Goal: Information Seeking & Learning: Learn about a topic

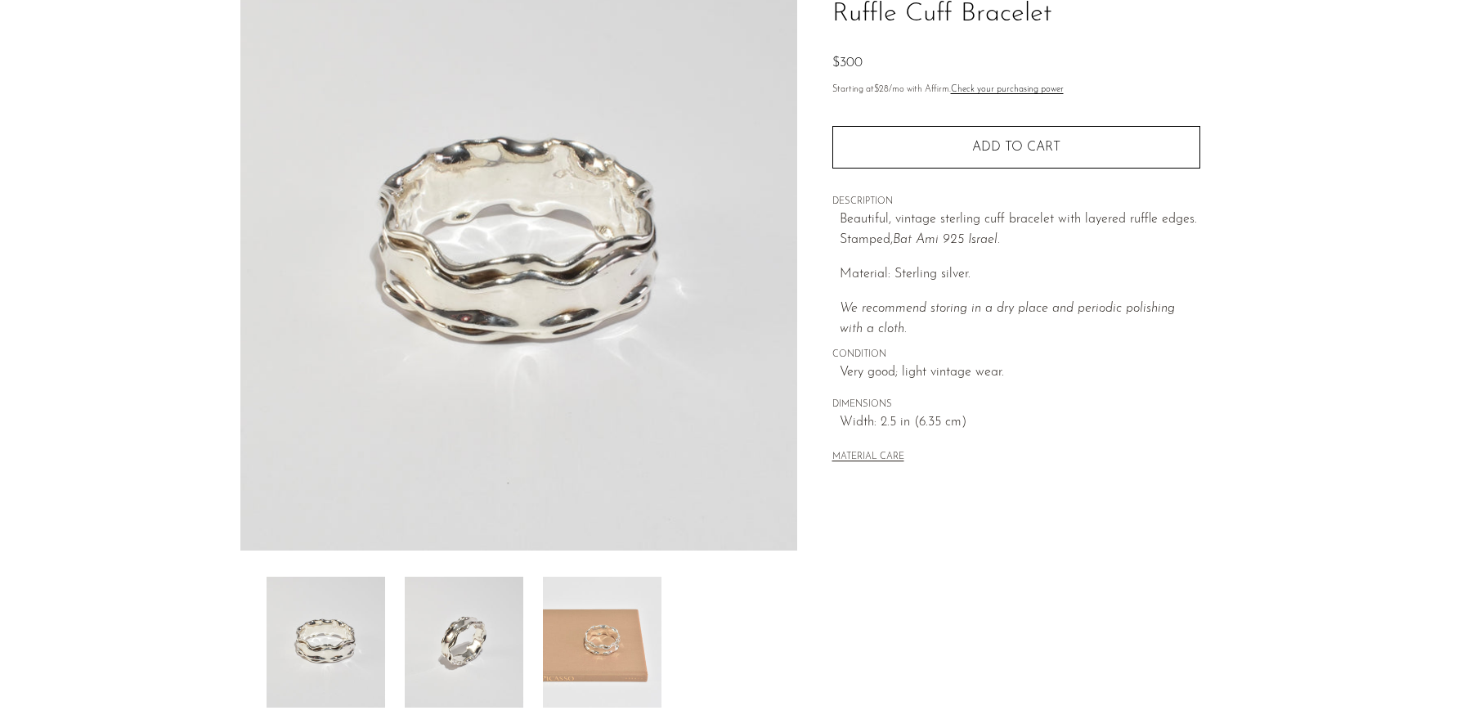
scroll to position [327, 0]
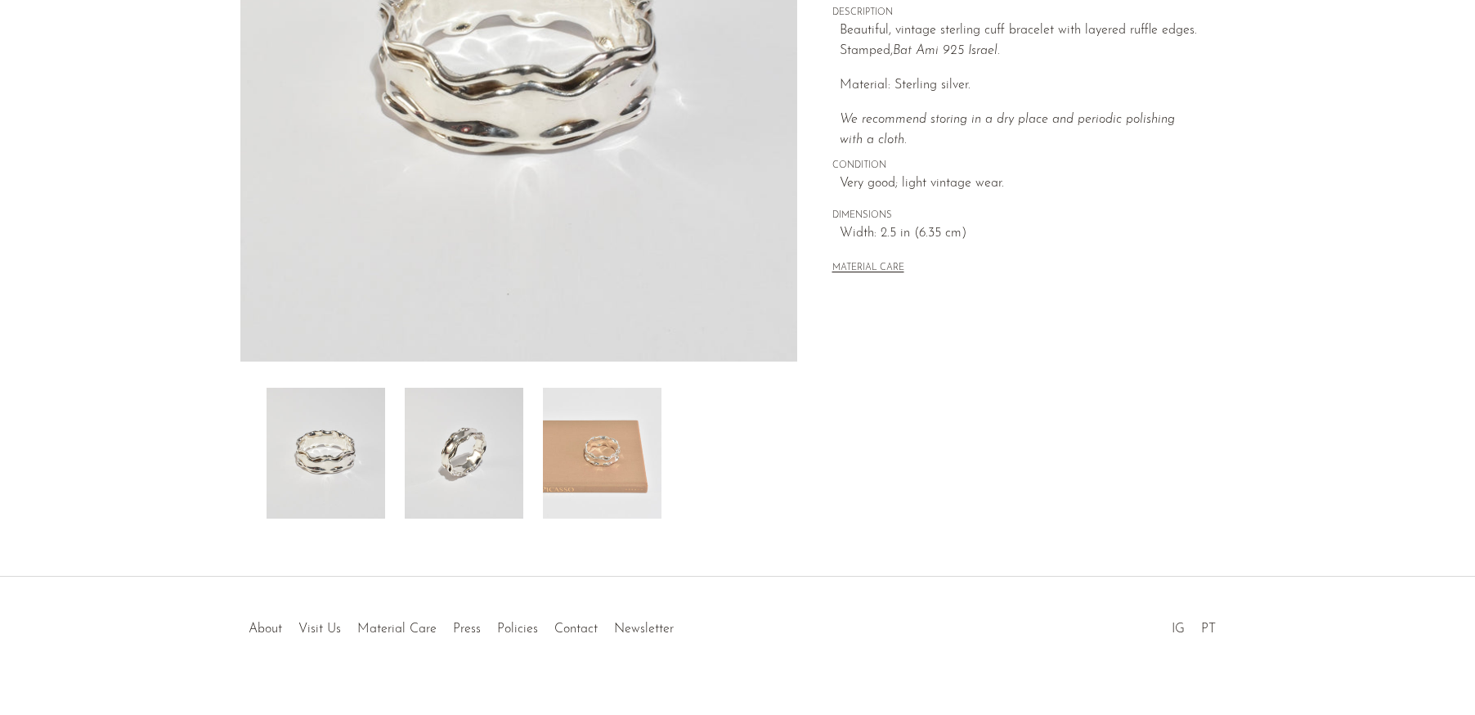
click at [447, 462] on img at bounding box center [464, 453] width 119 height 131
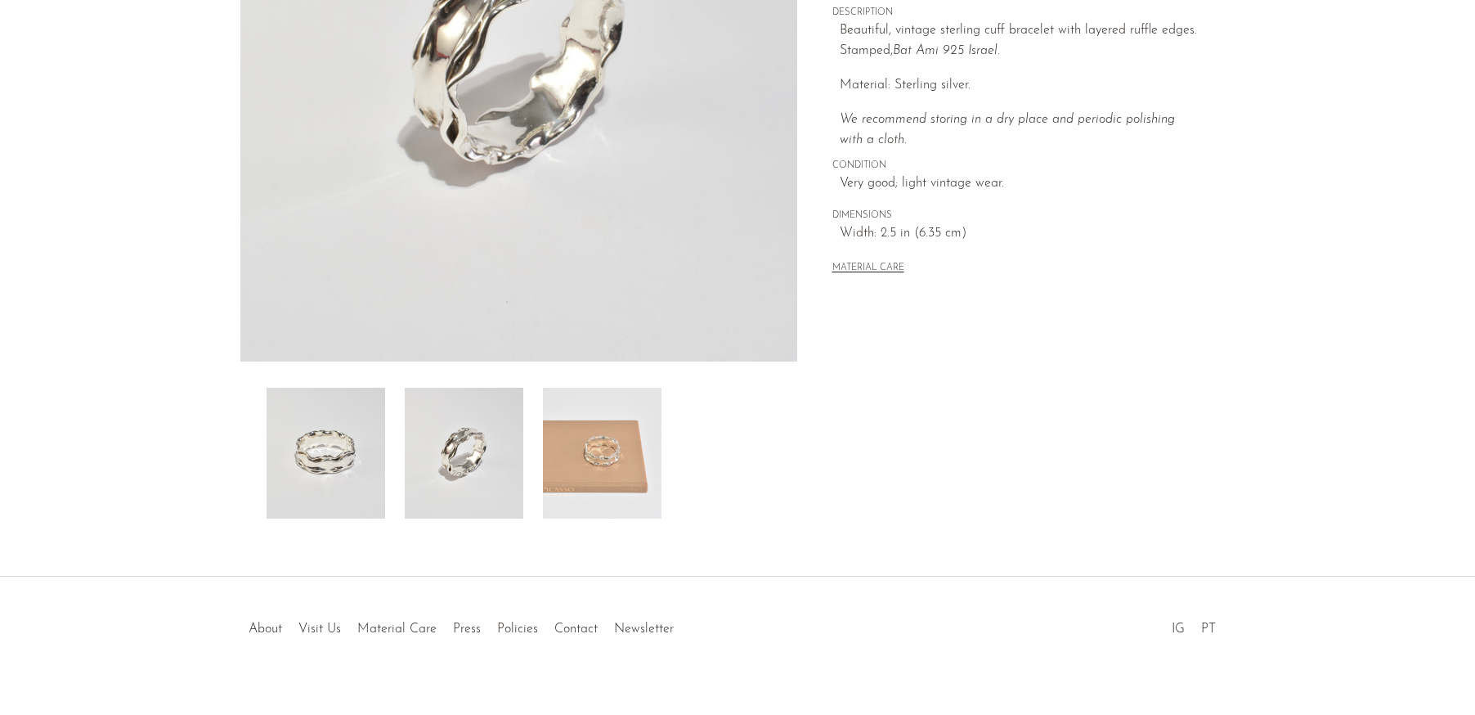
click at [636, 450] on img at bounding box center [602, 453] width 119 height 131
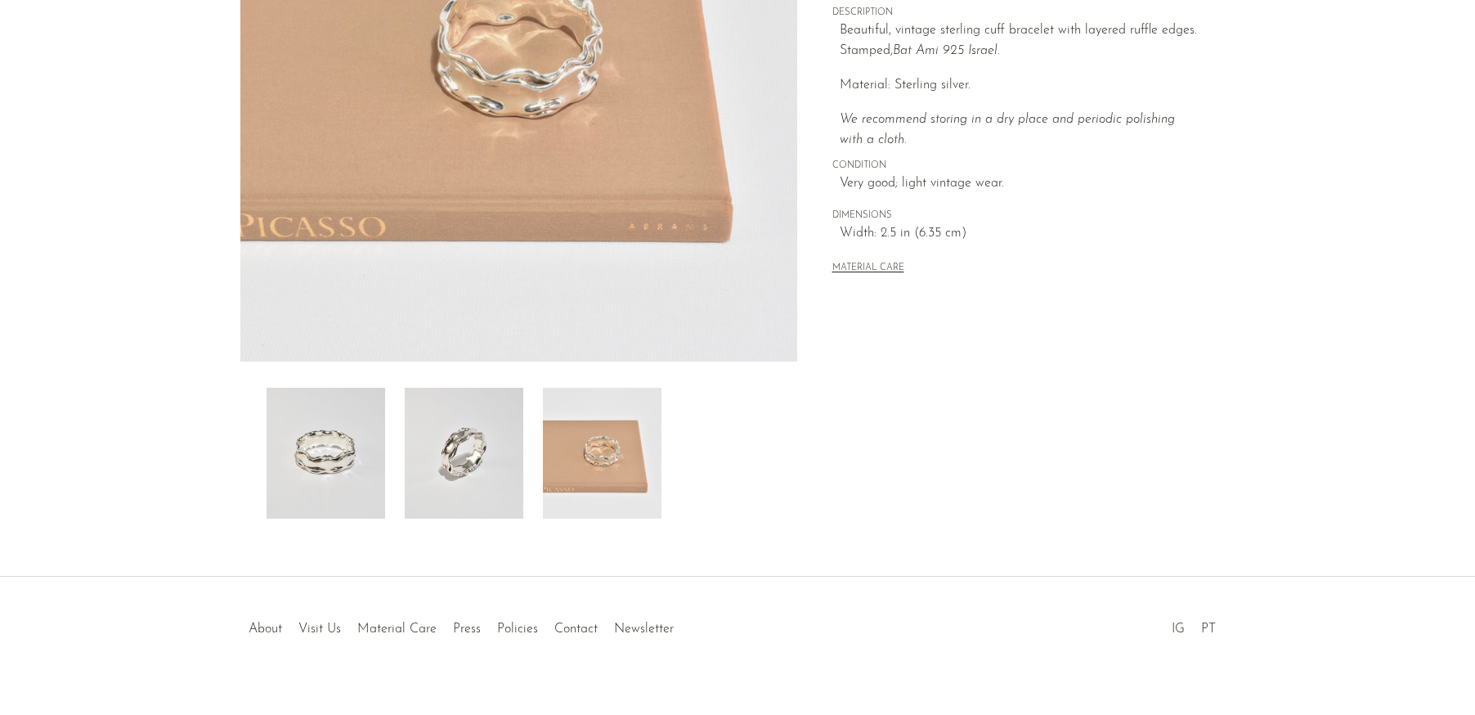
click at [295, 423] on img at bounding box center [326, 453] width 119 height 131
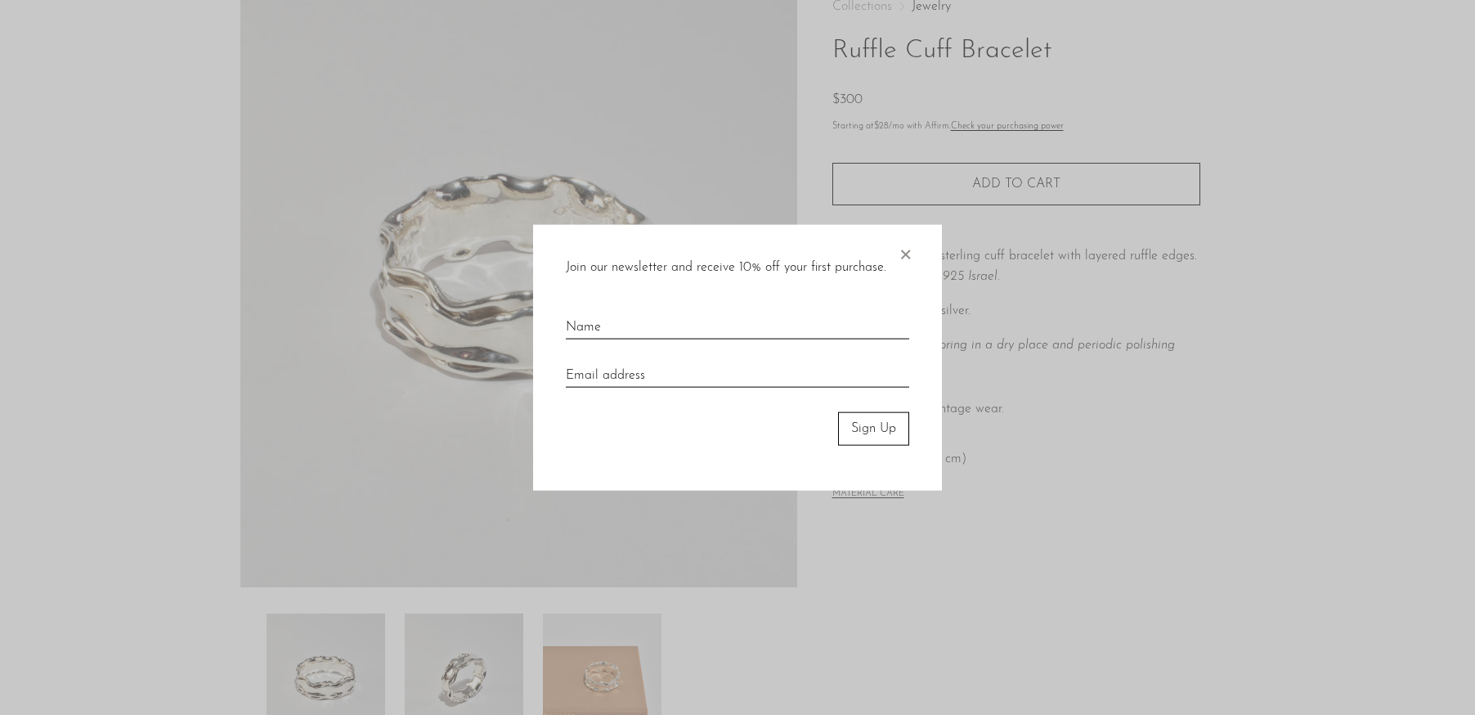
scroll to position [82, 0]
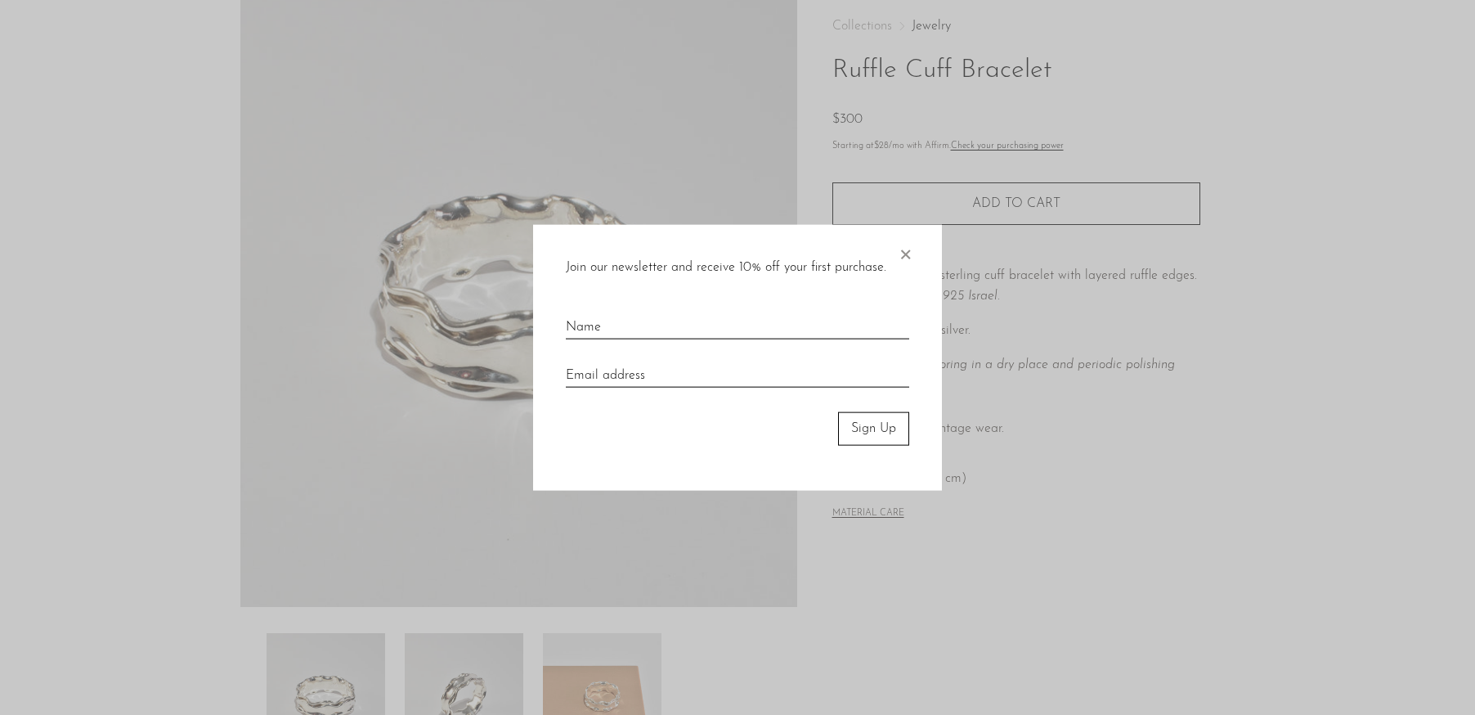
click at [910, 249] on span "×" at bounding box center [905, 251] width 16 height 52
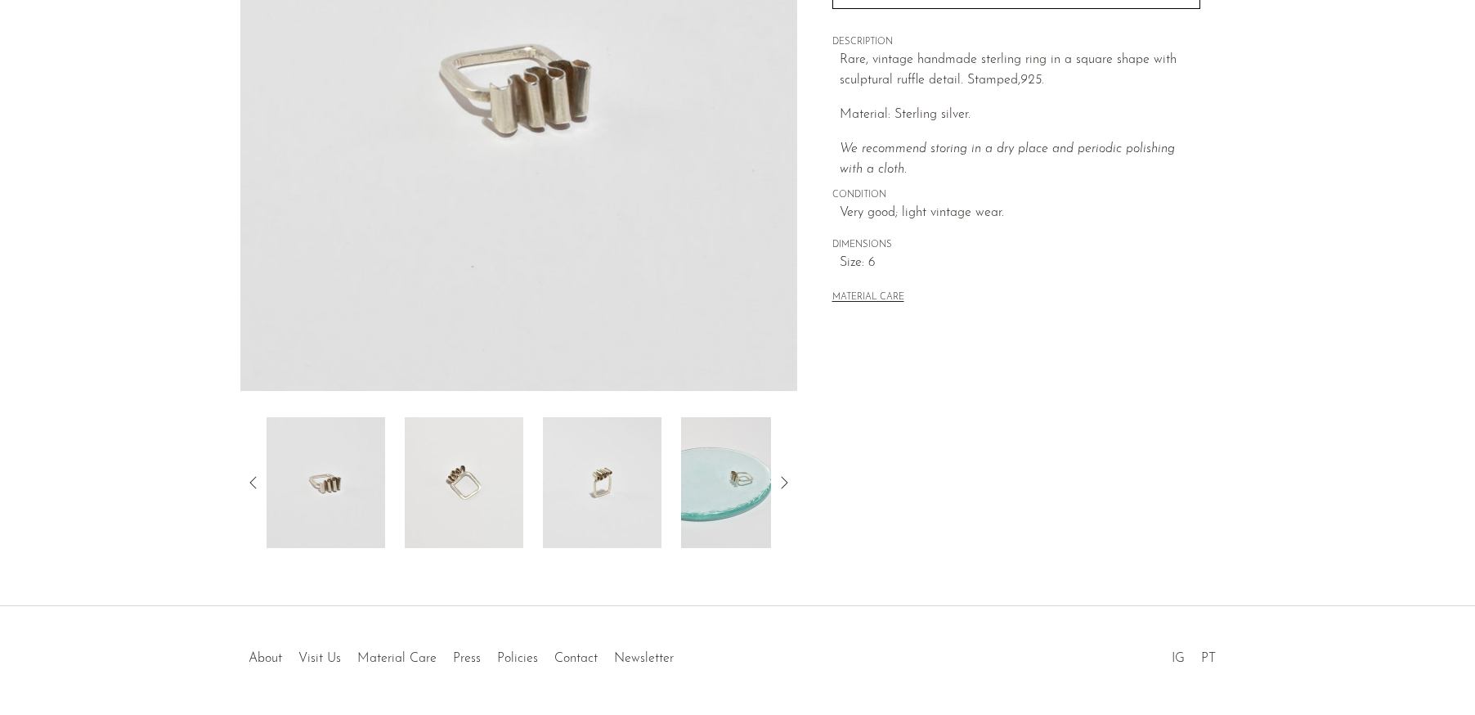
scroll to position [327, 0]
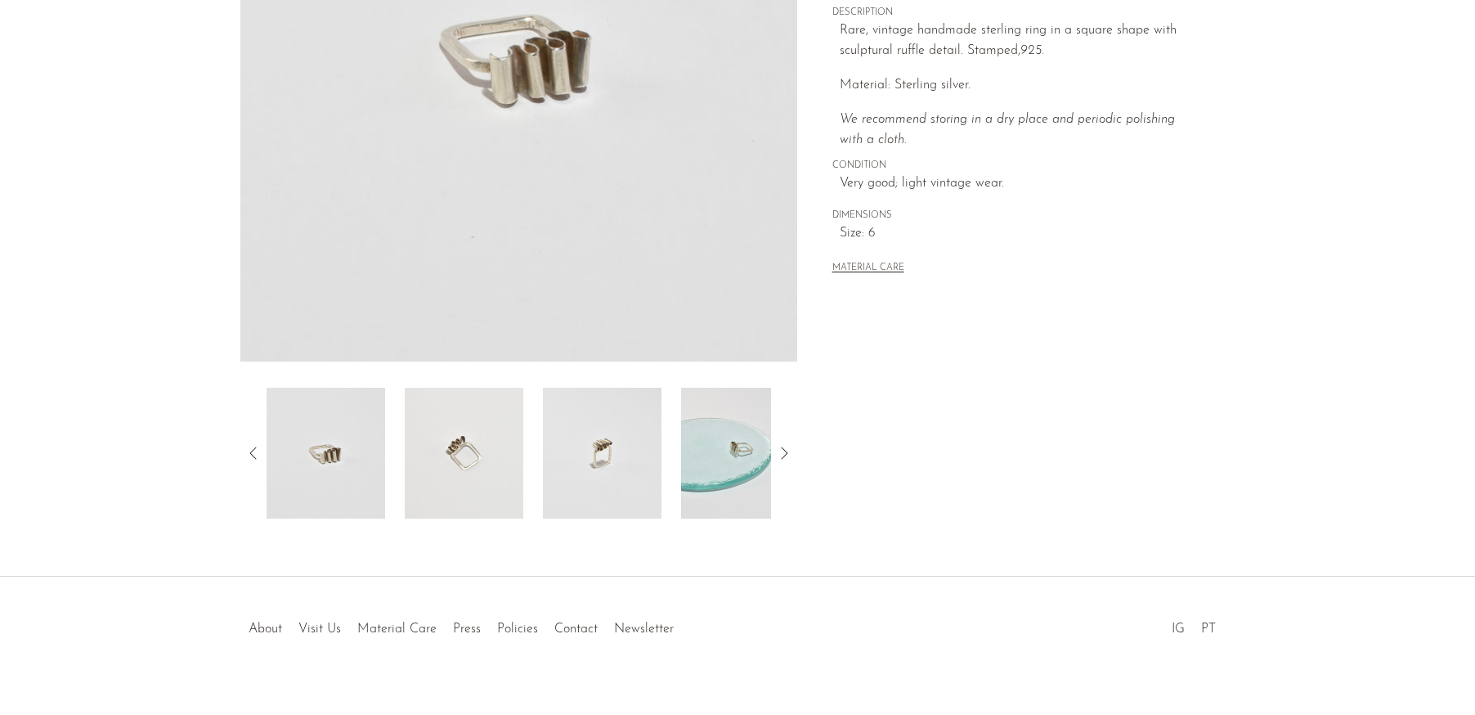
click at [608, 464] on img at bounding box center [602, 453] width 119 height 131
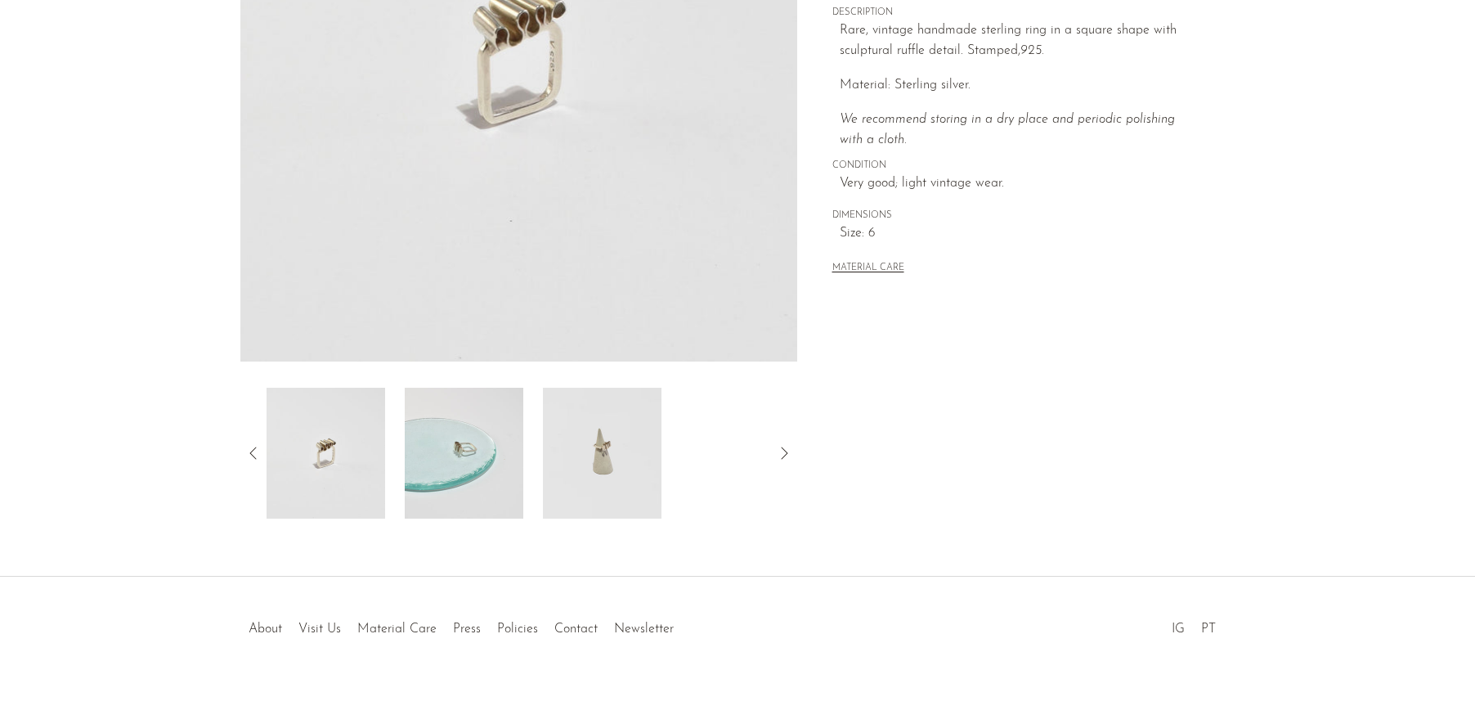
click at [573, 437] on img at bounding box center [602, 453] width 119 height 131
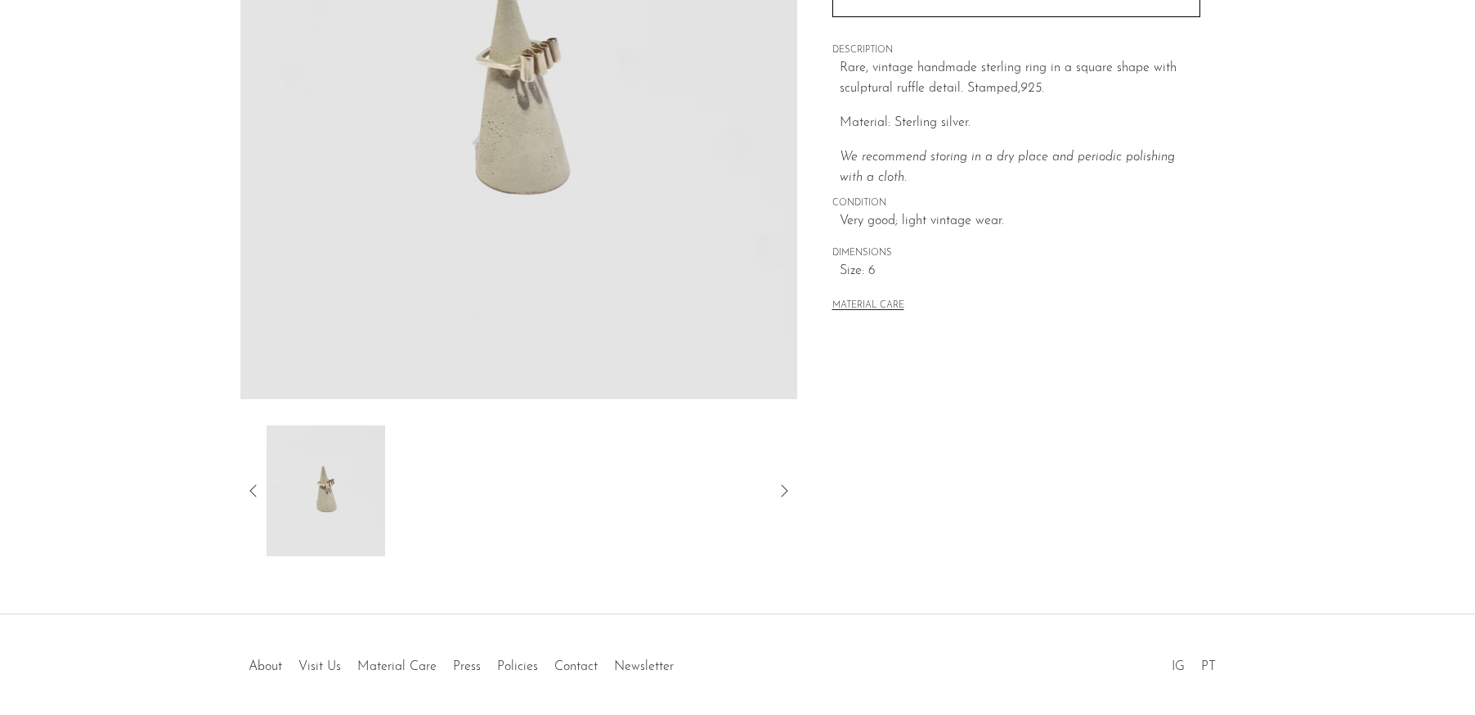
scroll to position [350, 0]
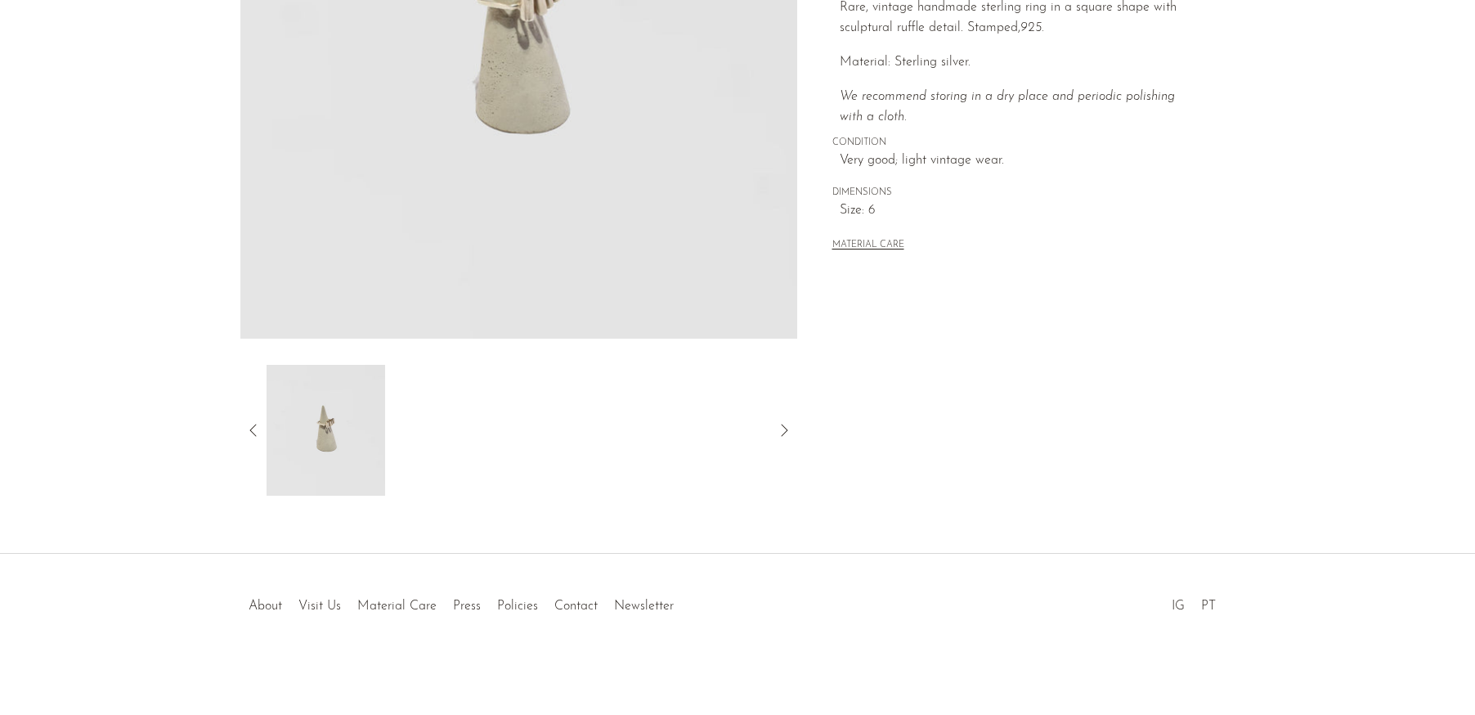
click at [284, 442] on img at bounding box center [326, 430] width 119 height 131
click at [268, 432] on img at bounding box center [326, 430] width 119 height 131
click at [259, 425] on icon at bounding box center [254, 430] width 20 height 20
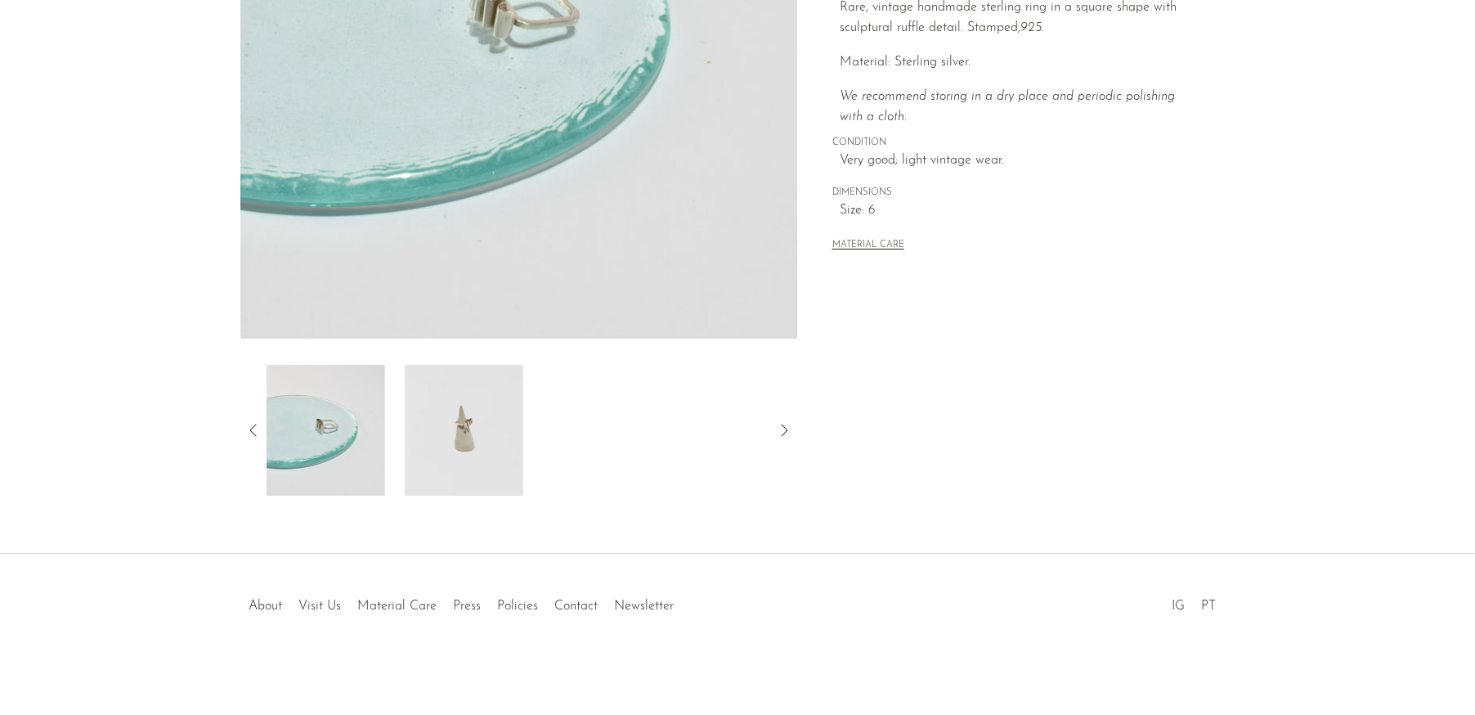
click at [341, 440] on img at bounding box center [326, 430] width 119 height 131
click at [246, 437] on icon at bounding box center [254, 430] width 20 height 20
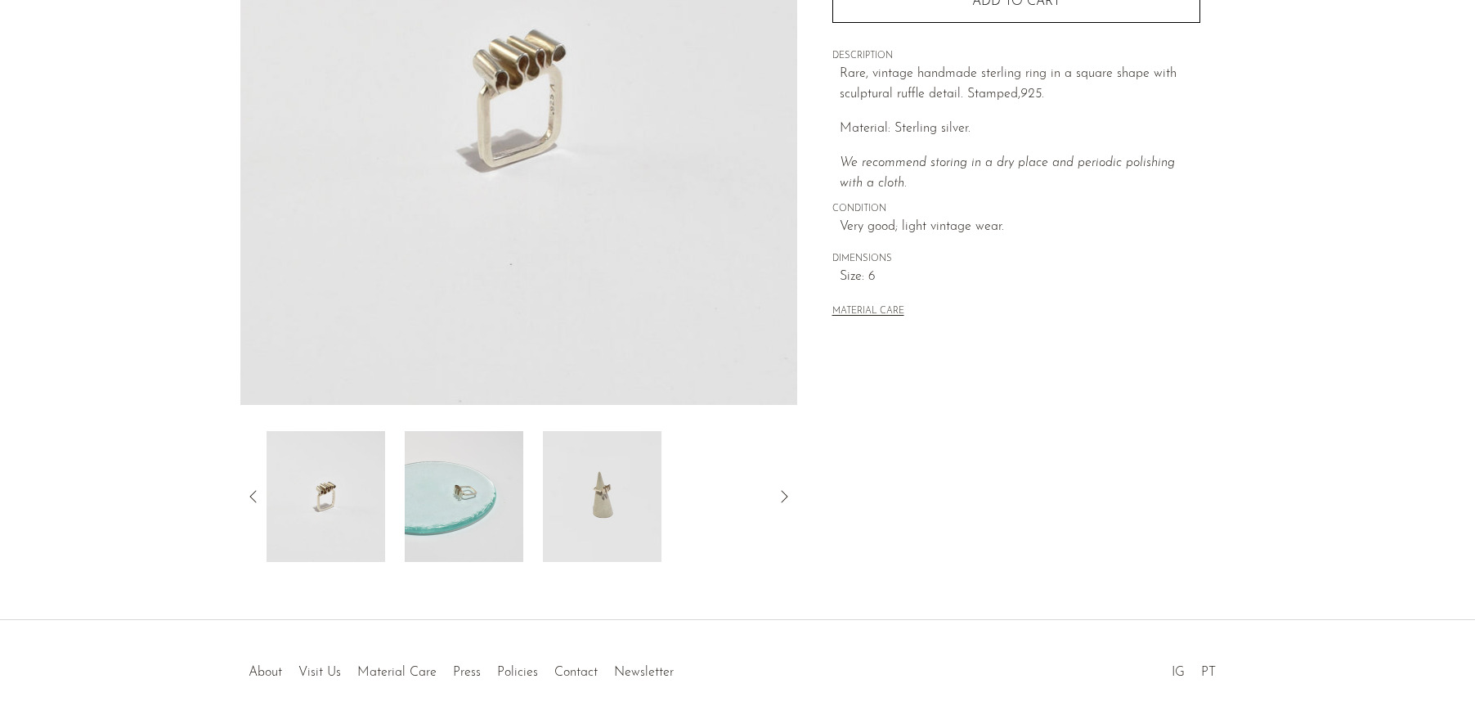
scroll to position [105, 0]
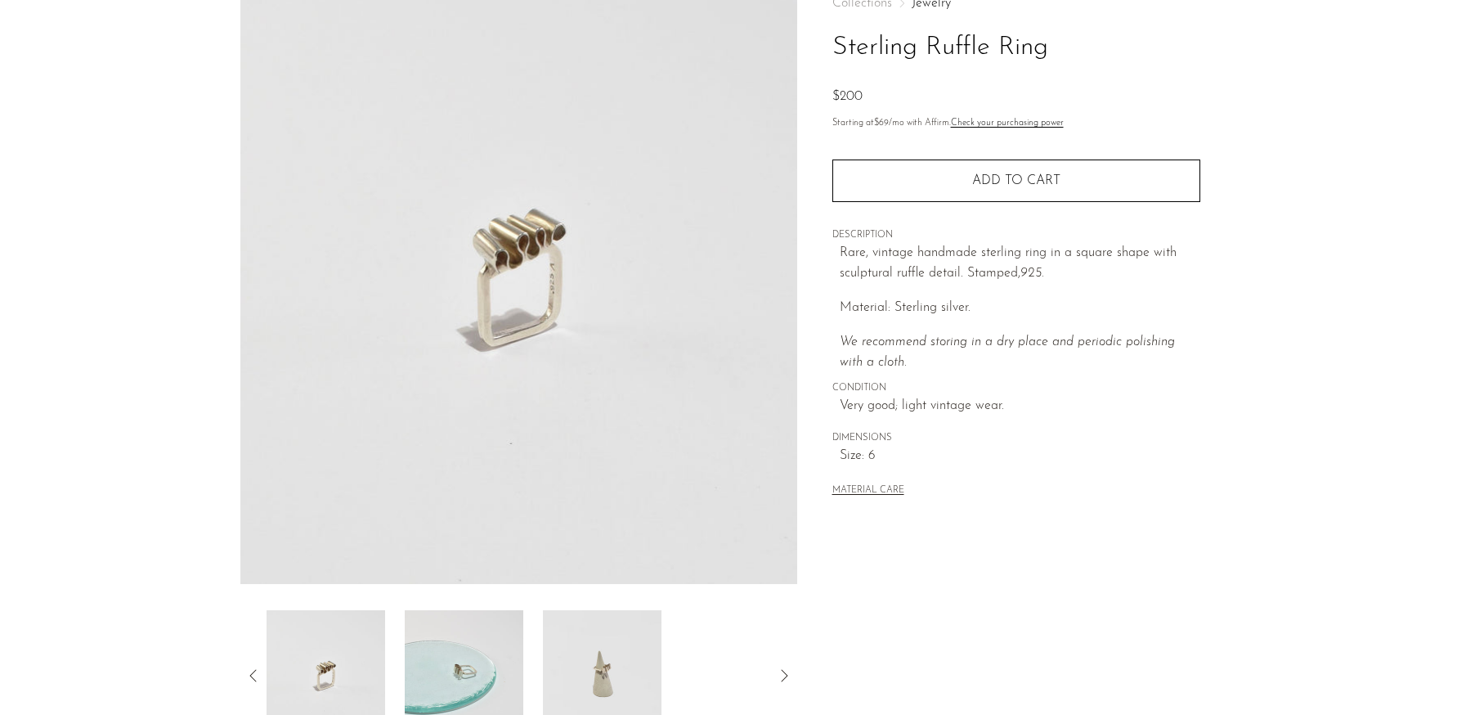
click at [446, 656] on img at bounding box center [464, 675] width 119 height 131
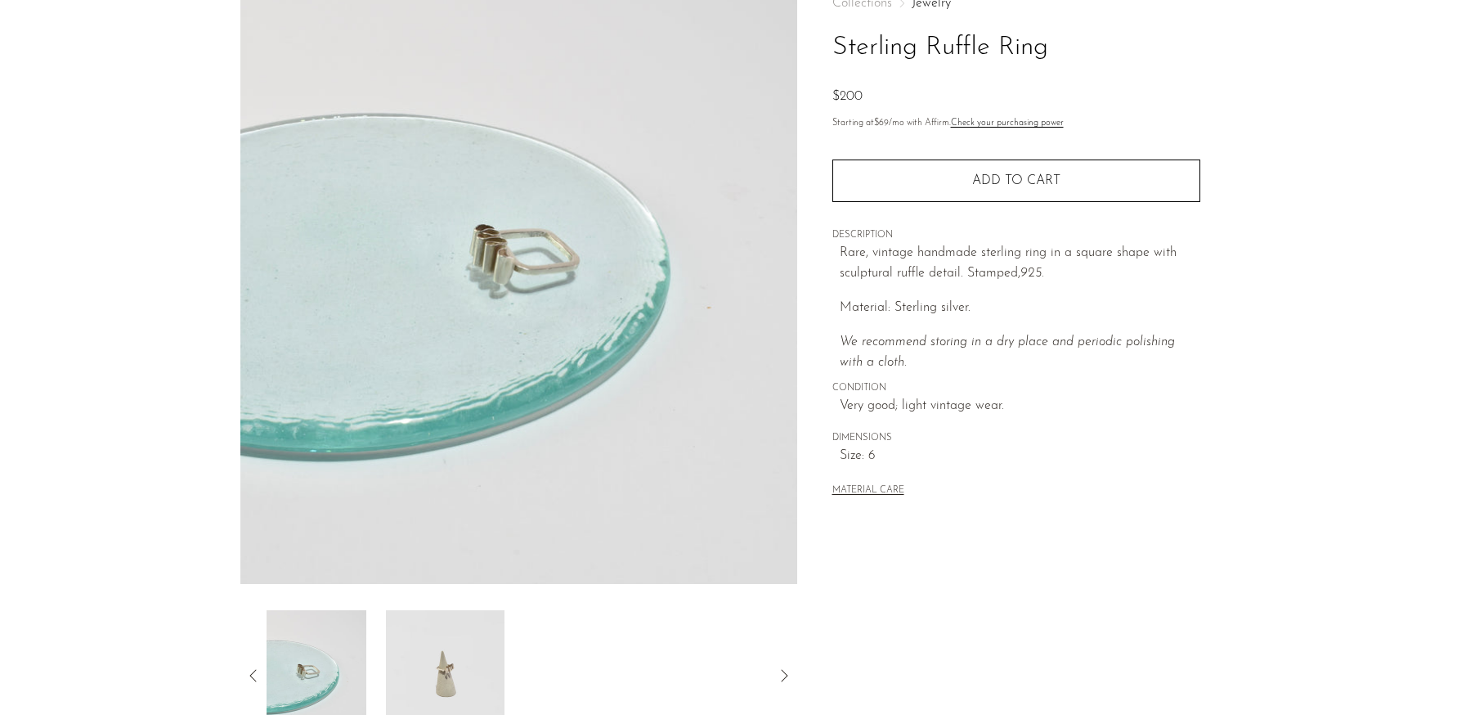
click at [325, 662] on img at bounding box center [307, 675] width 119 height 131
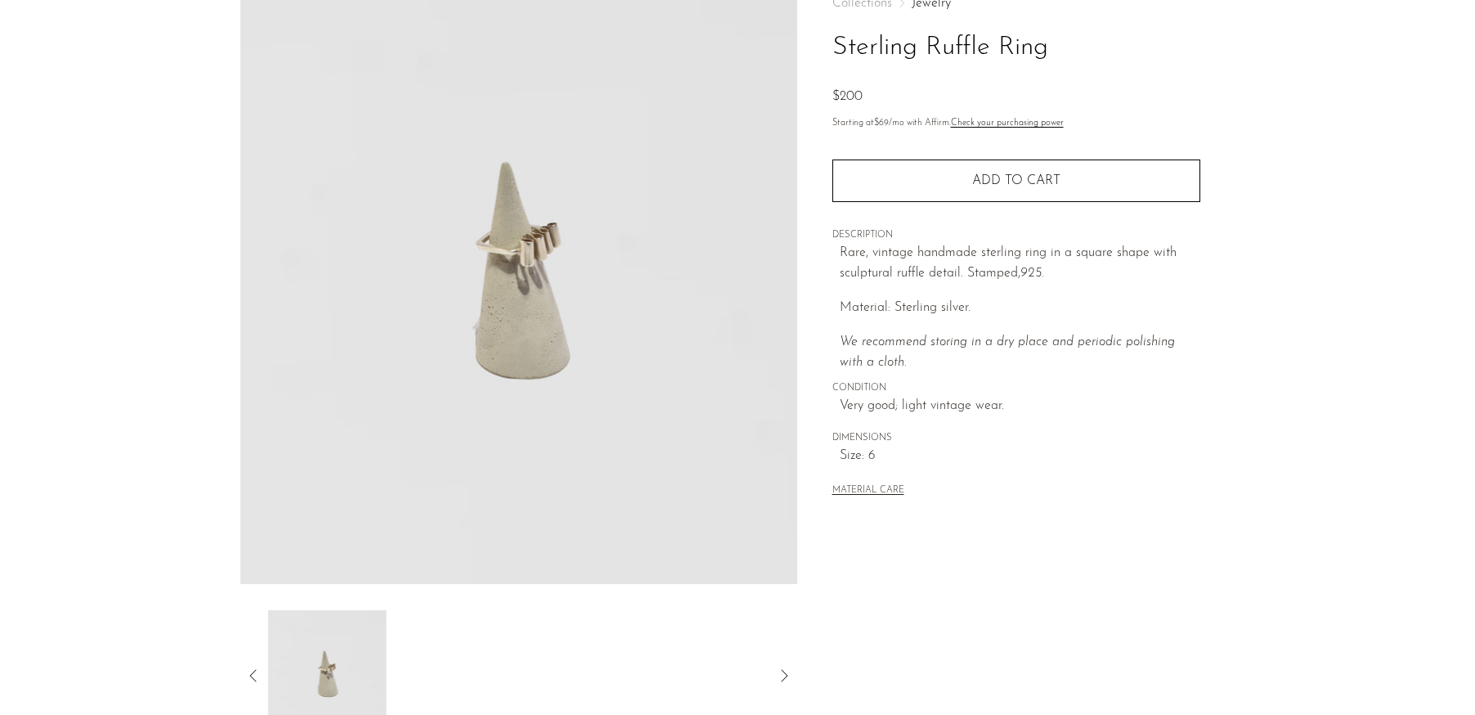
click at [233, 681] on article "Sterling Ruffle Ring $200" at bounding box center [737, 356] width 1047 height 770
click at [256, 666] on icon at bounding box center [254, 676] width 20 height 20
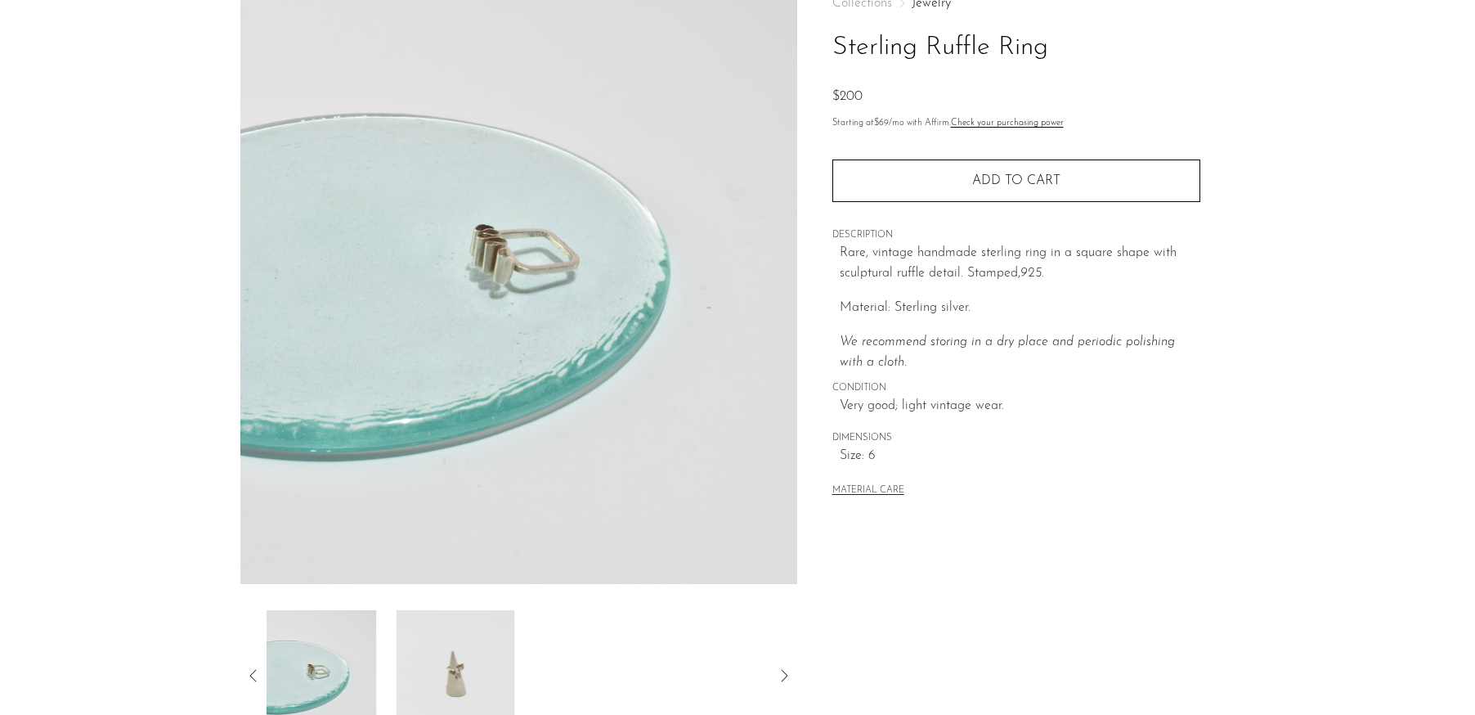
click at [256, 666] on icon at bounding box center [254, 676] width 20 height 20
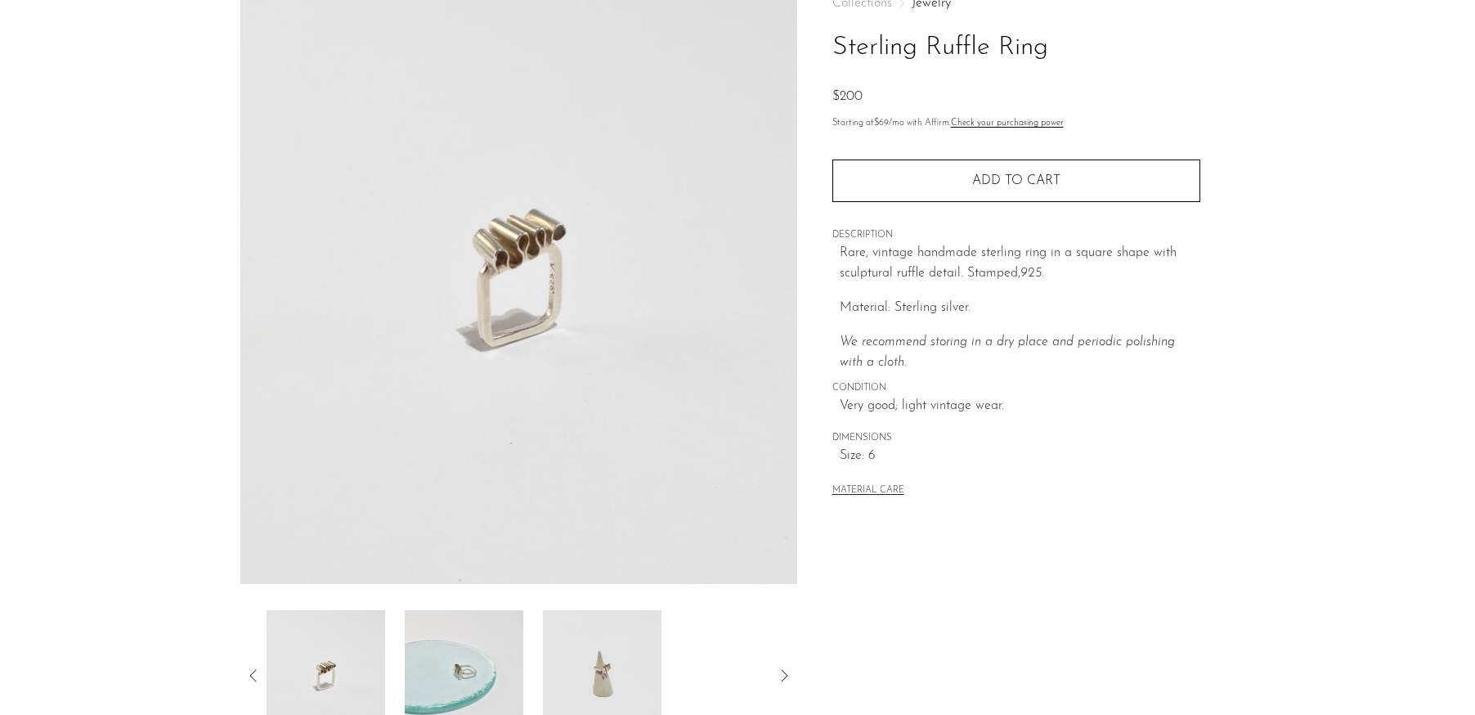
click at [306, 653] on img at bounding box center [326, 675] width 119 height 131
click at [253, 671] on icon at bounding box center [254, 676] width 20 height 20
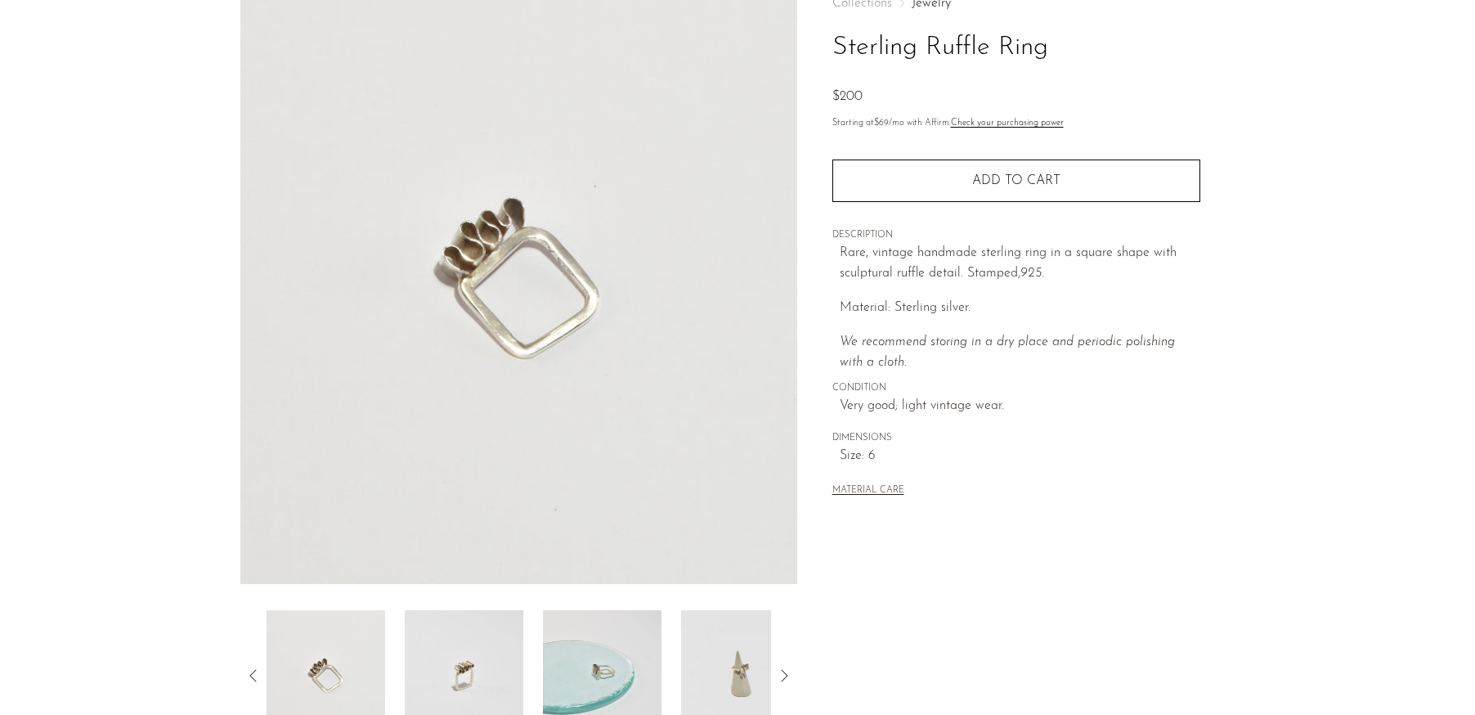
click at [345, 672] on img at bounding box center [326, 675] width 119 height 131
click at [478, 653] on img at bounding box center [464, 675] width 119 height 131
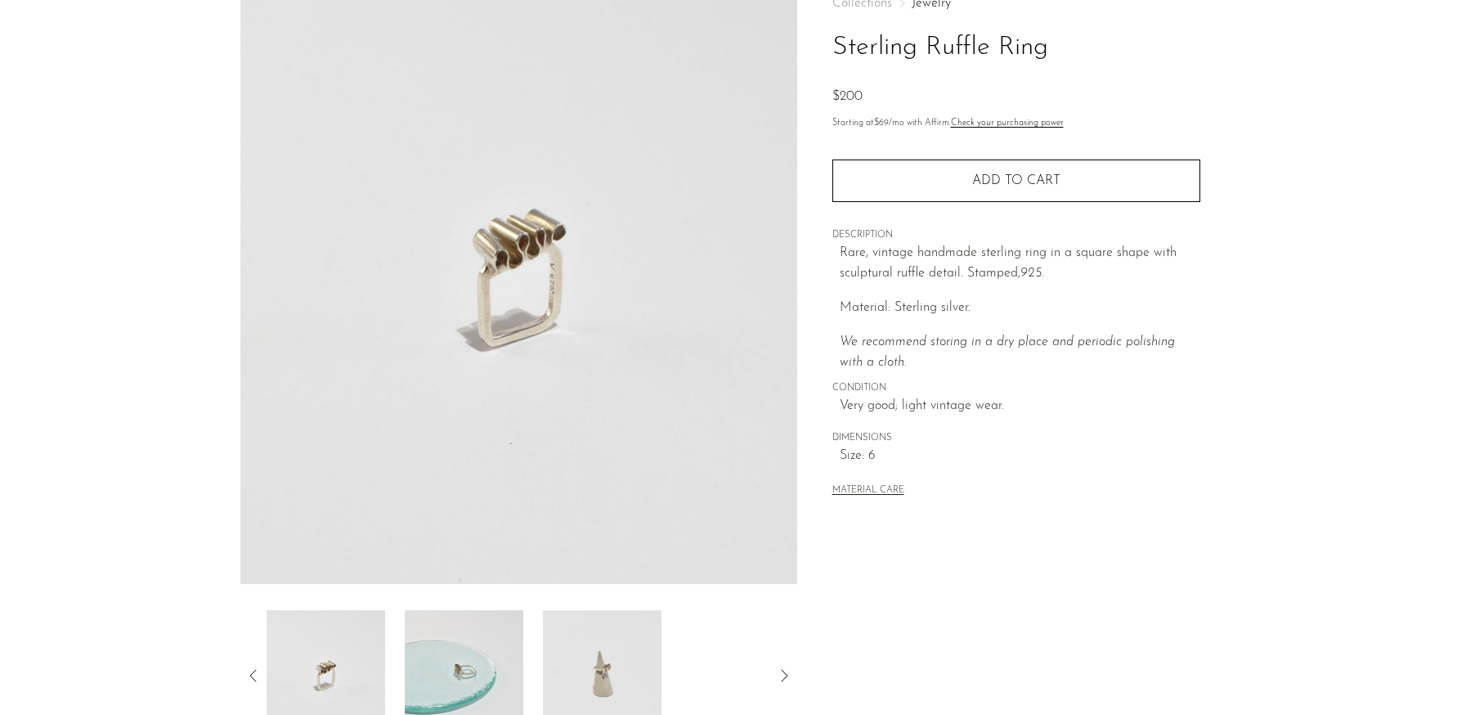
click at [485, 644] on img at bounding box center [464, 675] width 119 height 131
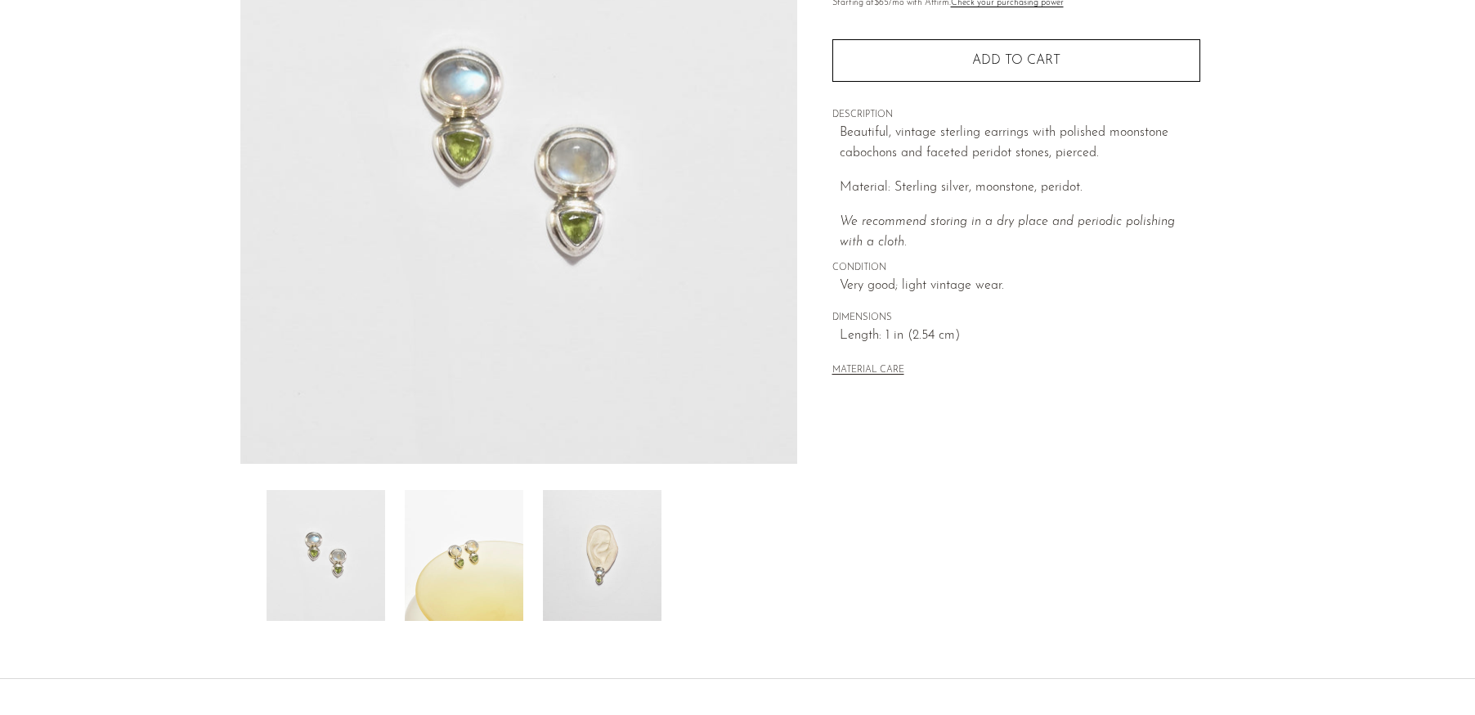
scroll to position [327, 0]
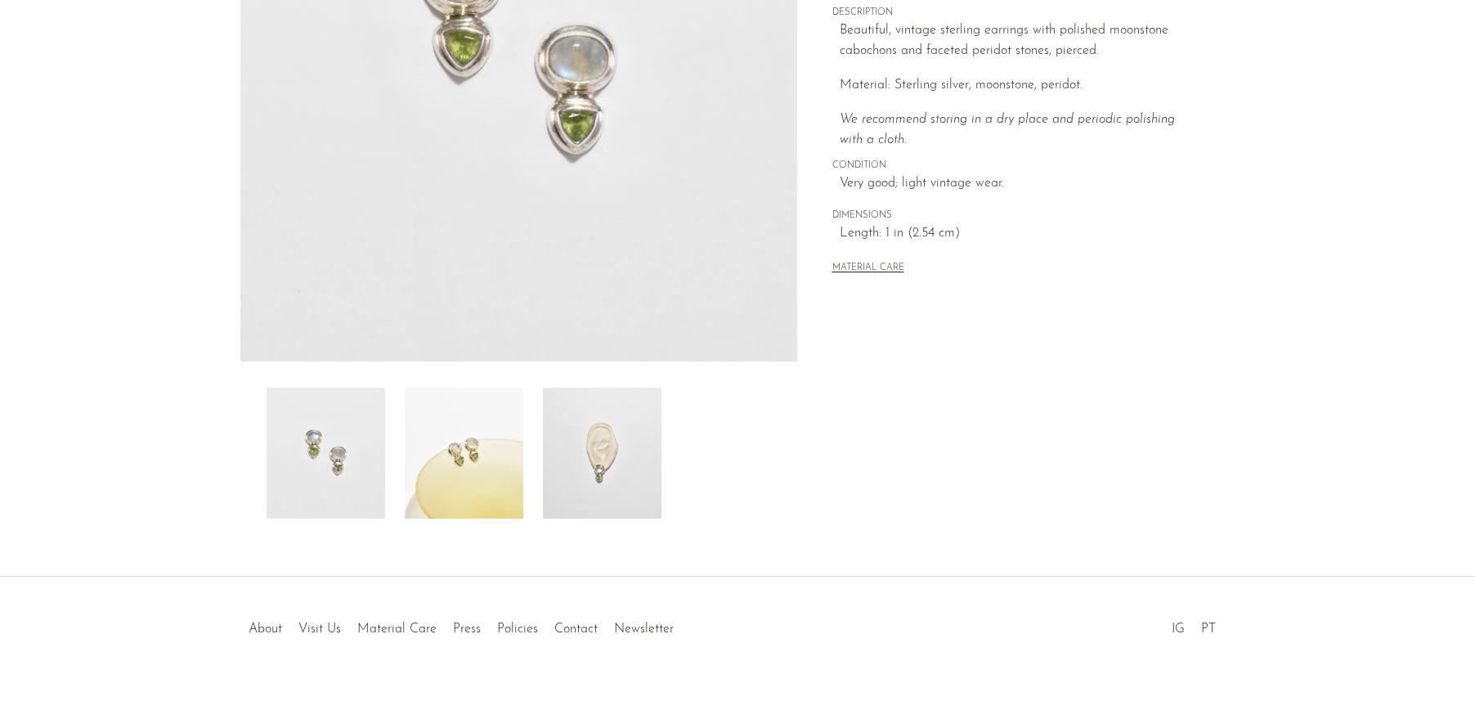
click at [471, 487] on img at bounding box center [464, 453] width 119 height 131
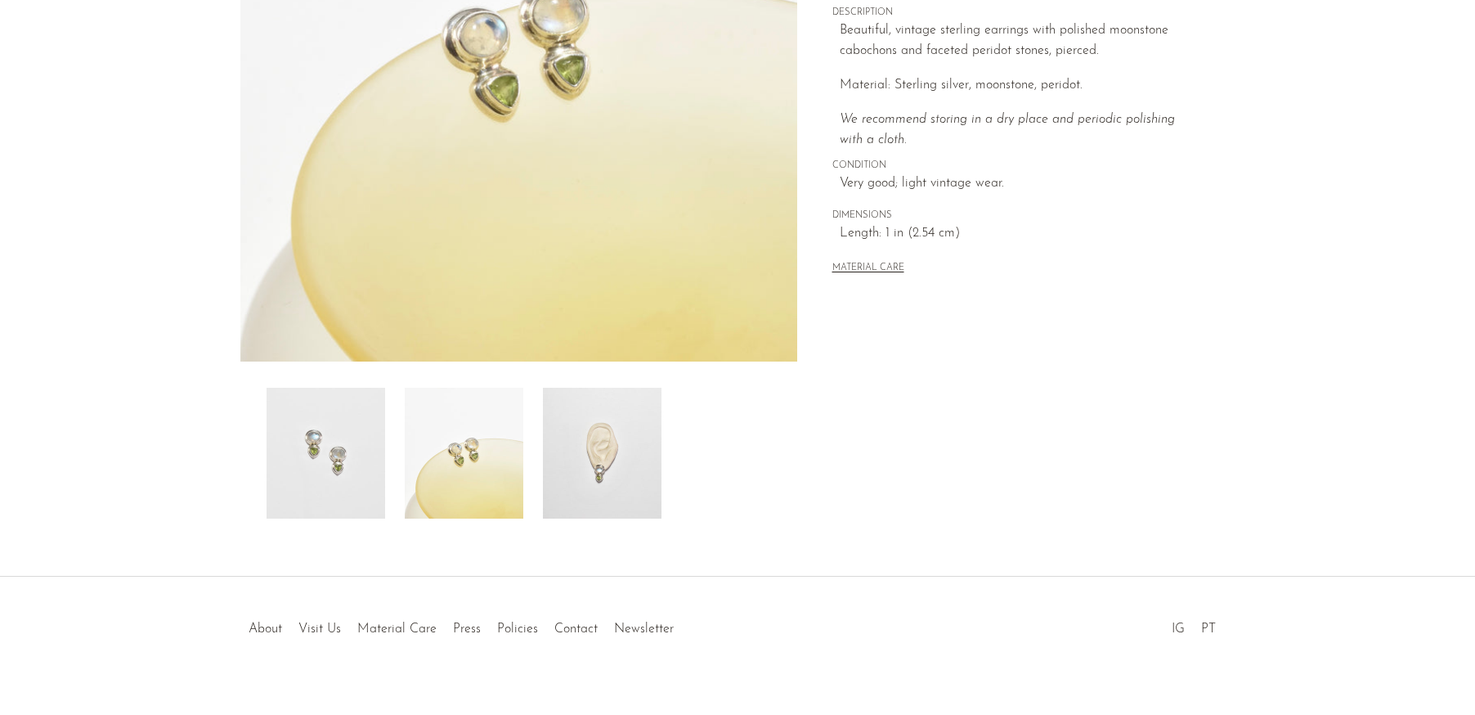
click at [570, 470] on img at bounding box center [602, 453] width 119 height 131
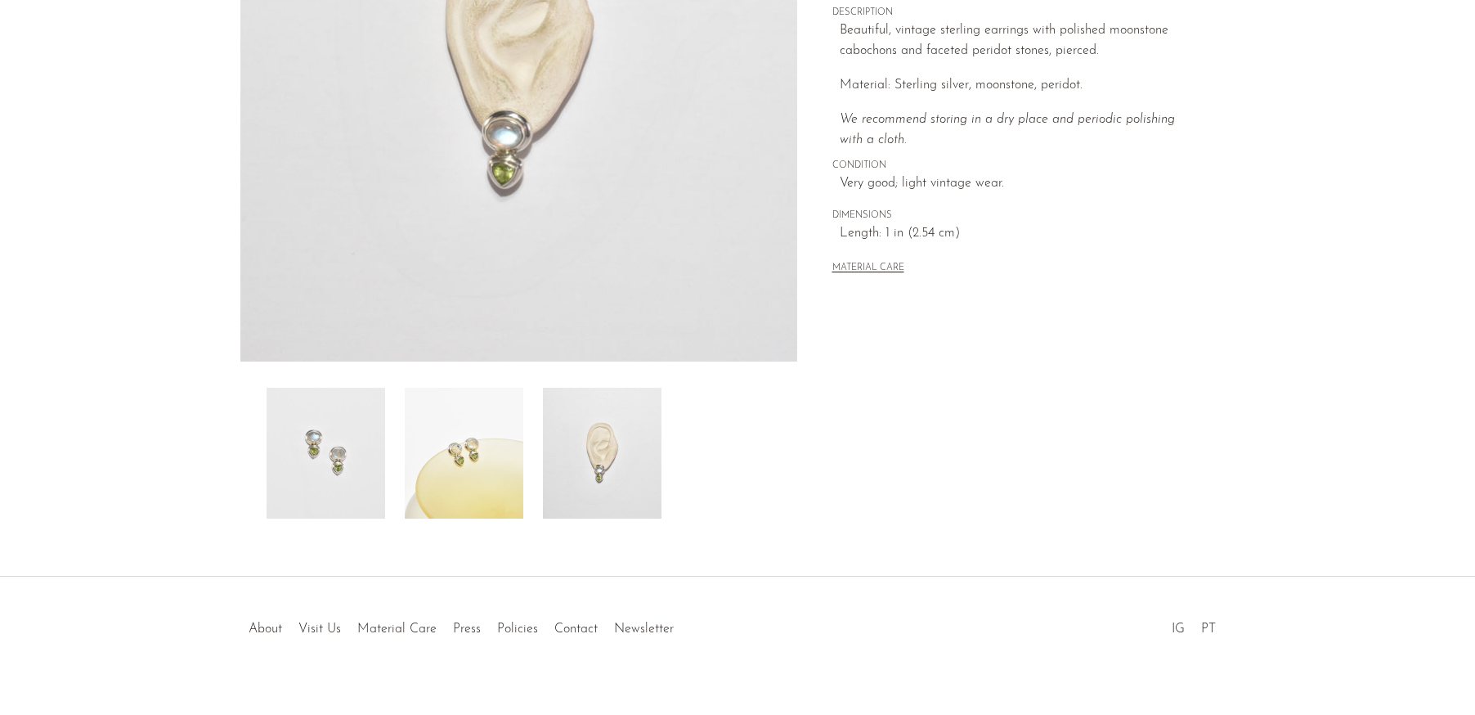
click at [465, 479] on img at bounding box center [464, 453] width 119 height 131
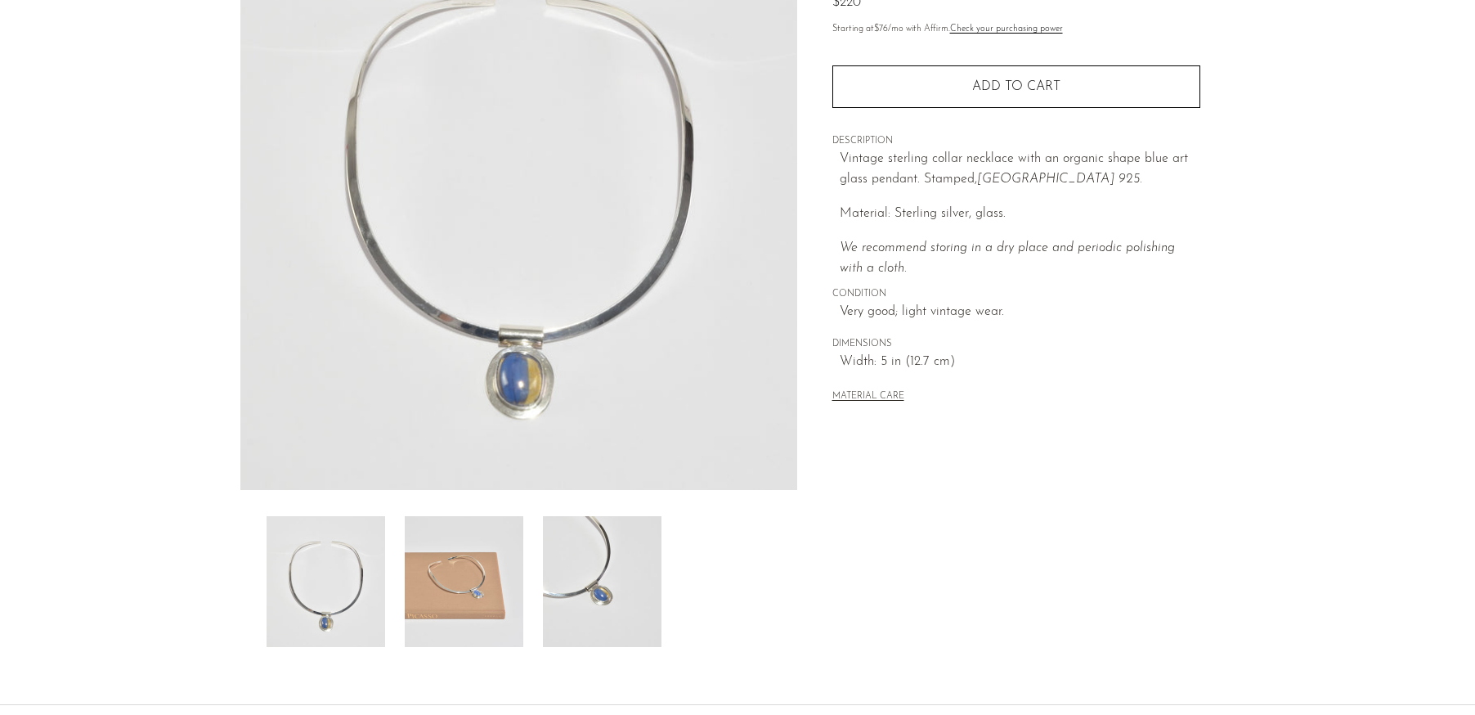
scroll to position [164, 0]
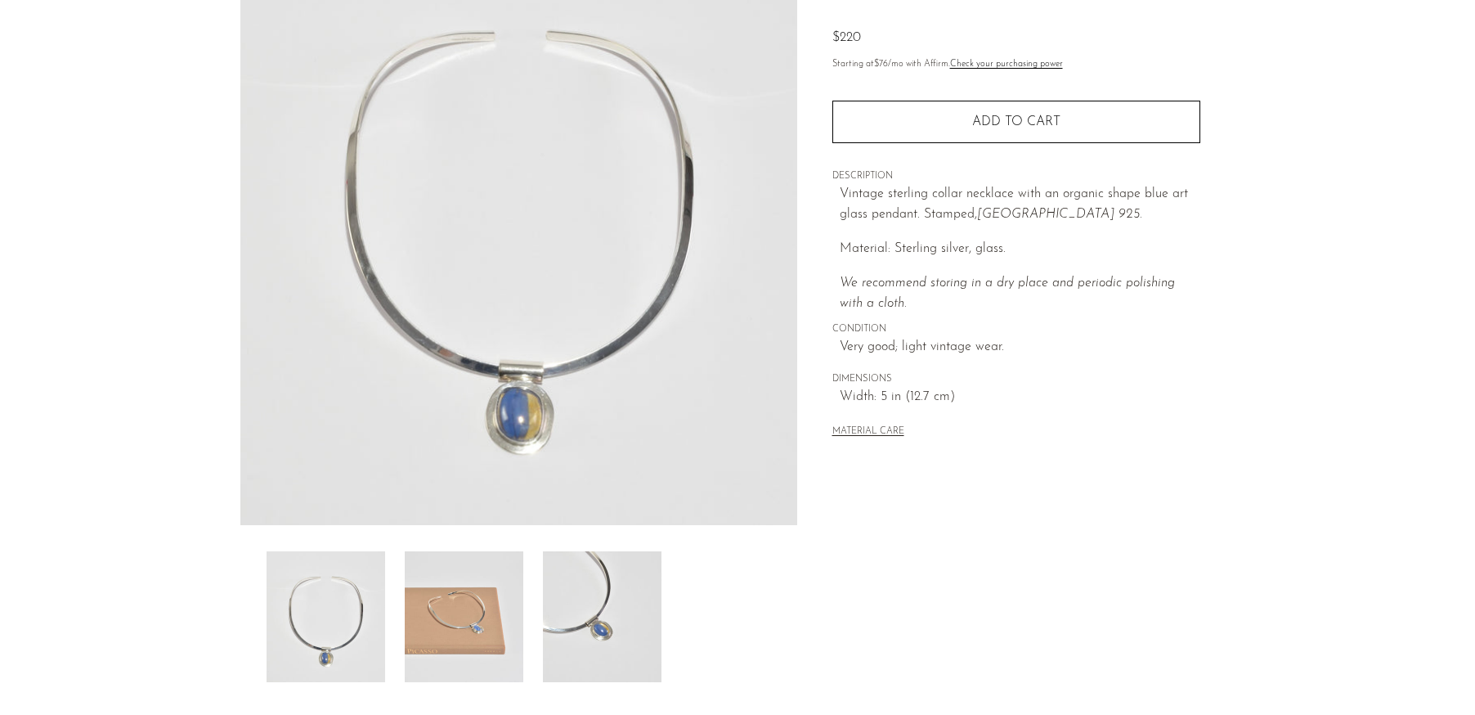
click at [585, 571] on img at bounding box center [602, 616] width 119 height 131
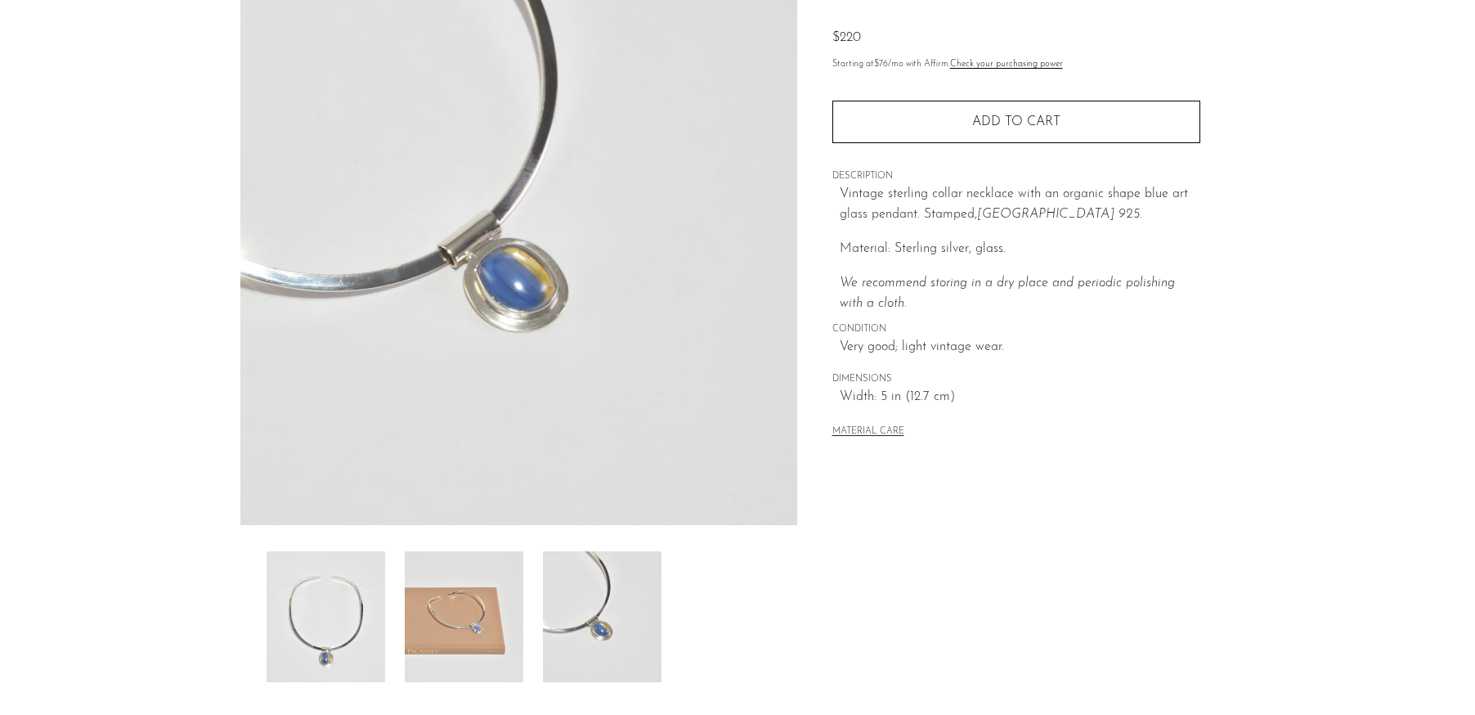
click at [476, 577] on img at bounding box center [464, 616] width 119 height 131
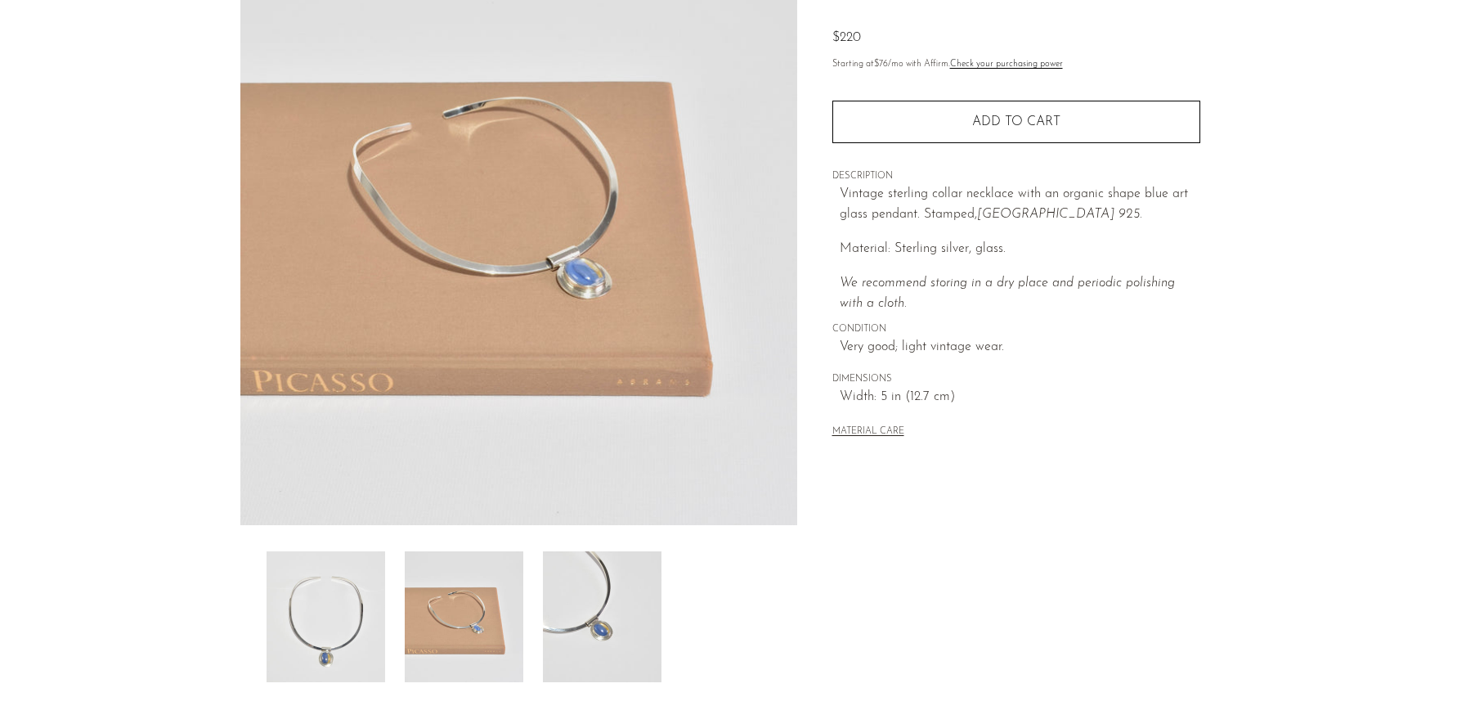
click at [333, 612] on img at bounding box center [326, 616] width 119 height 131
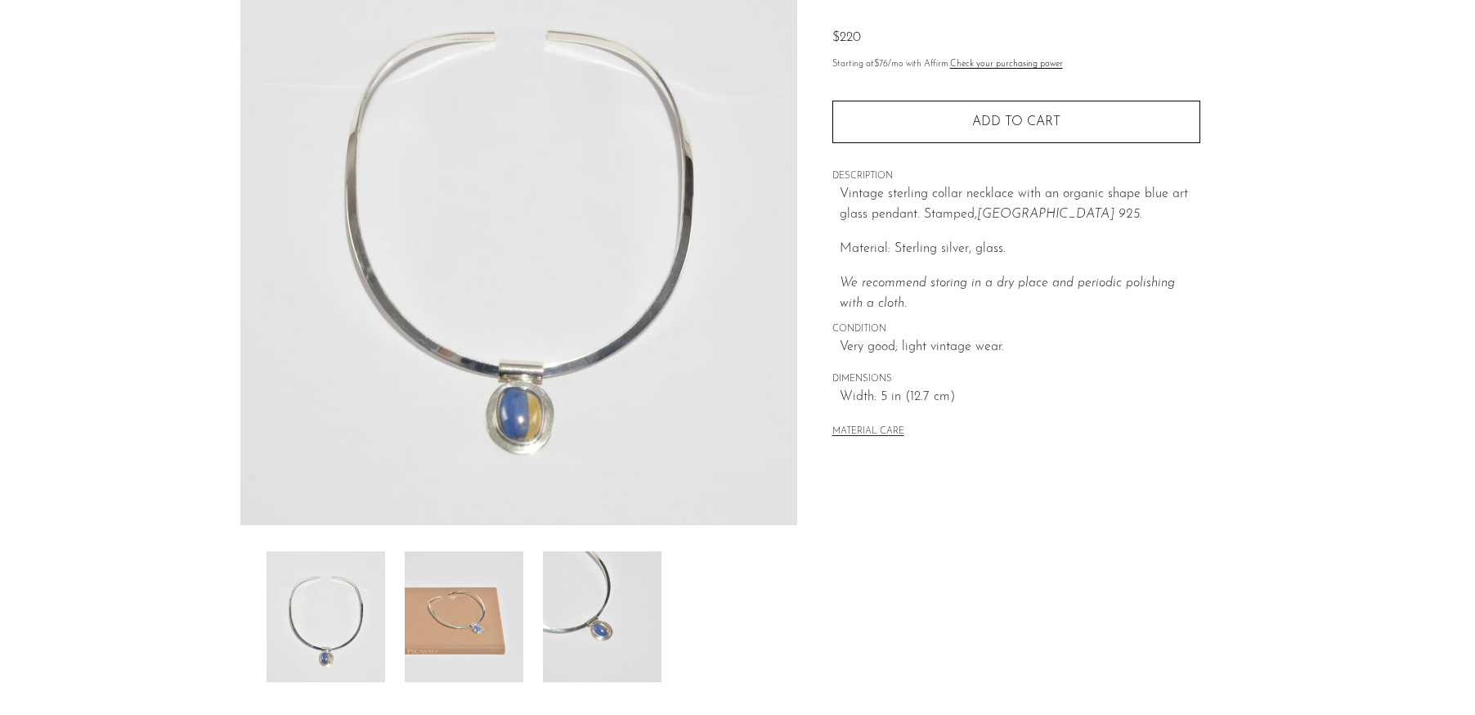
click at [430, 628] on img at bounding box center [464, 616] width 119 height 131
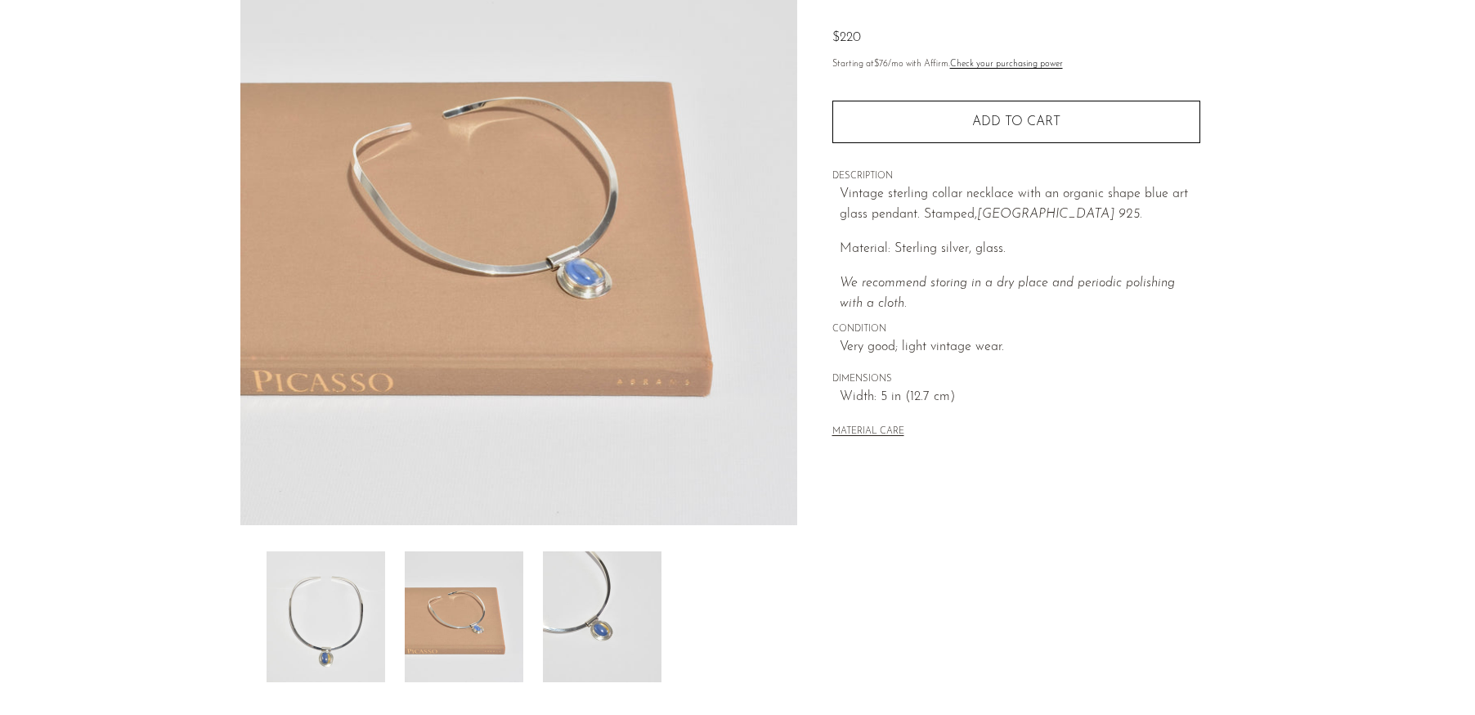
click at [280, 617] on img at bounding box center [326, 616] width 119 height 131
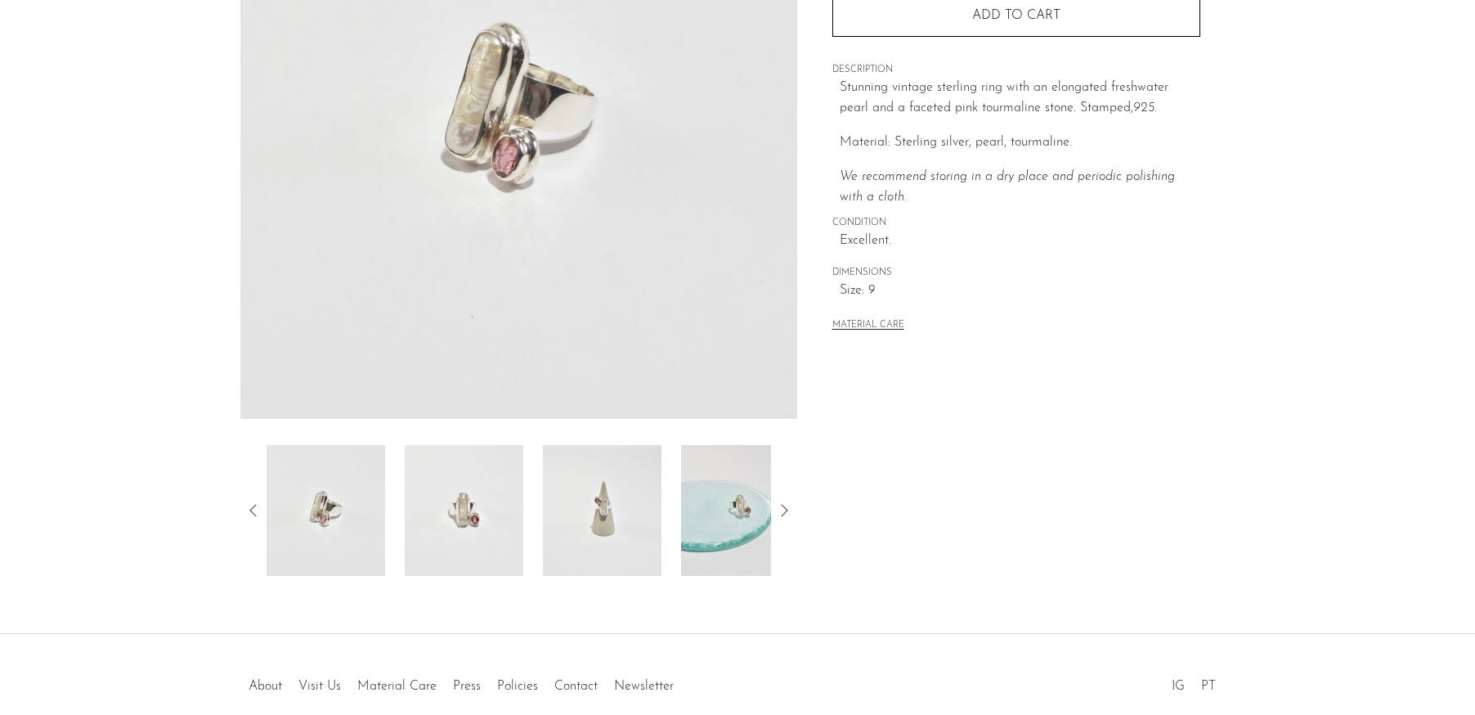
scroll to position [327, 0]
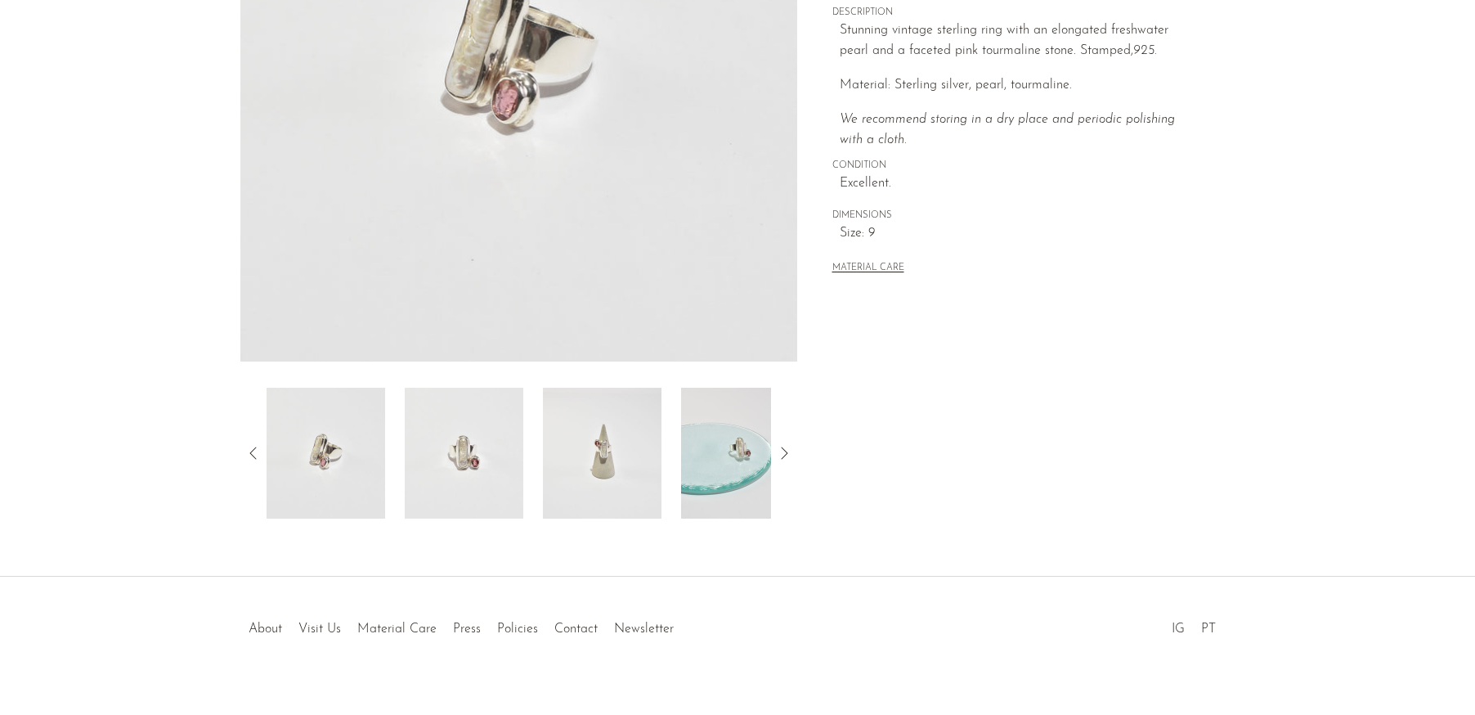
click at [638, 468] on img at bounding box center [602, 453] width 119 height 131
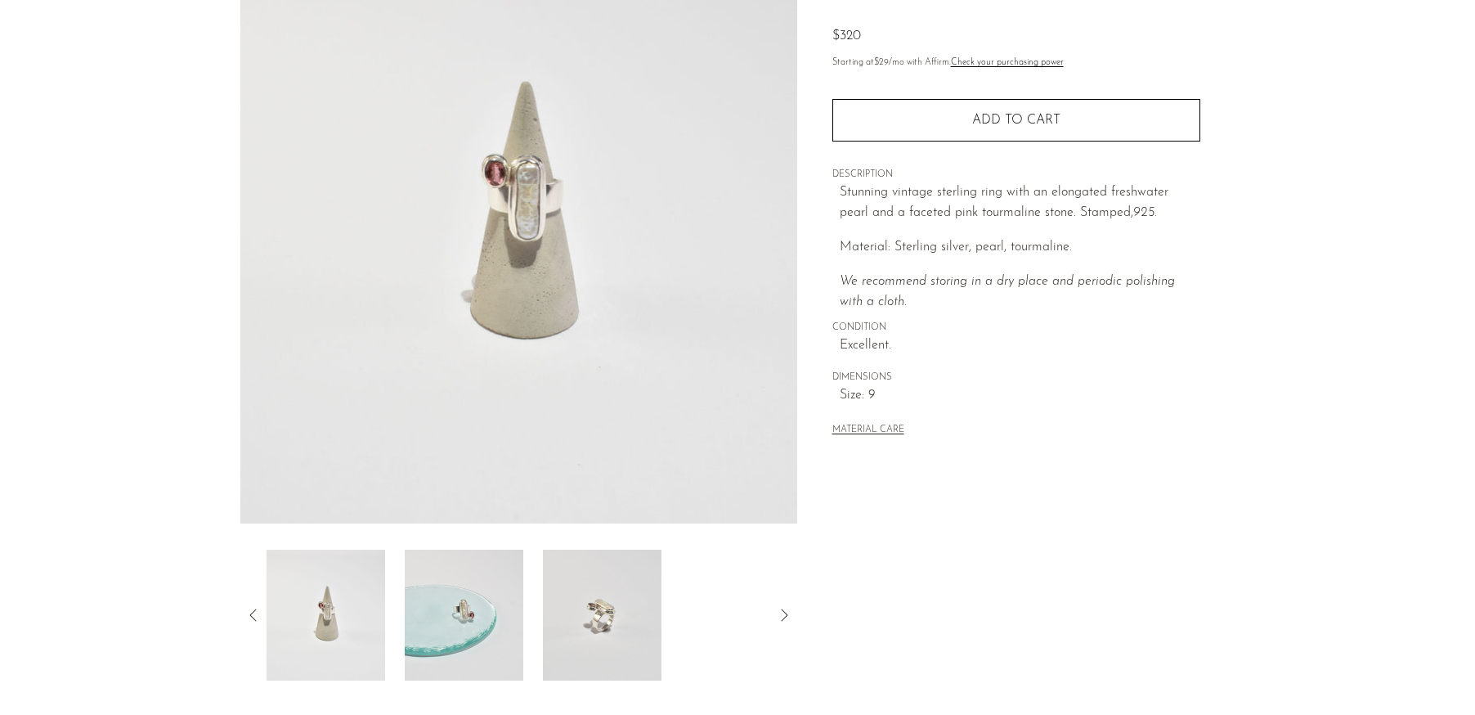
scroll to position [164, 0]
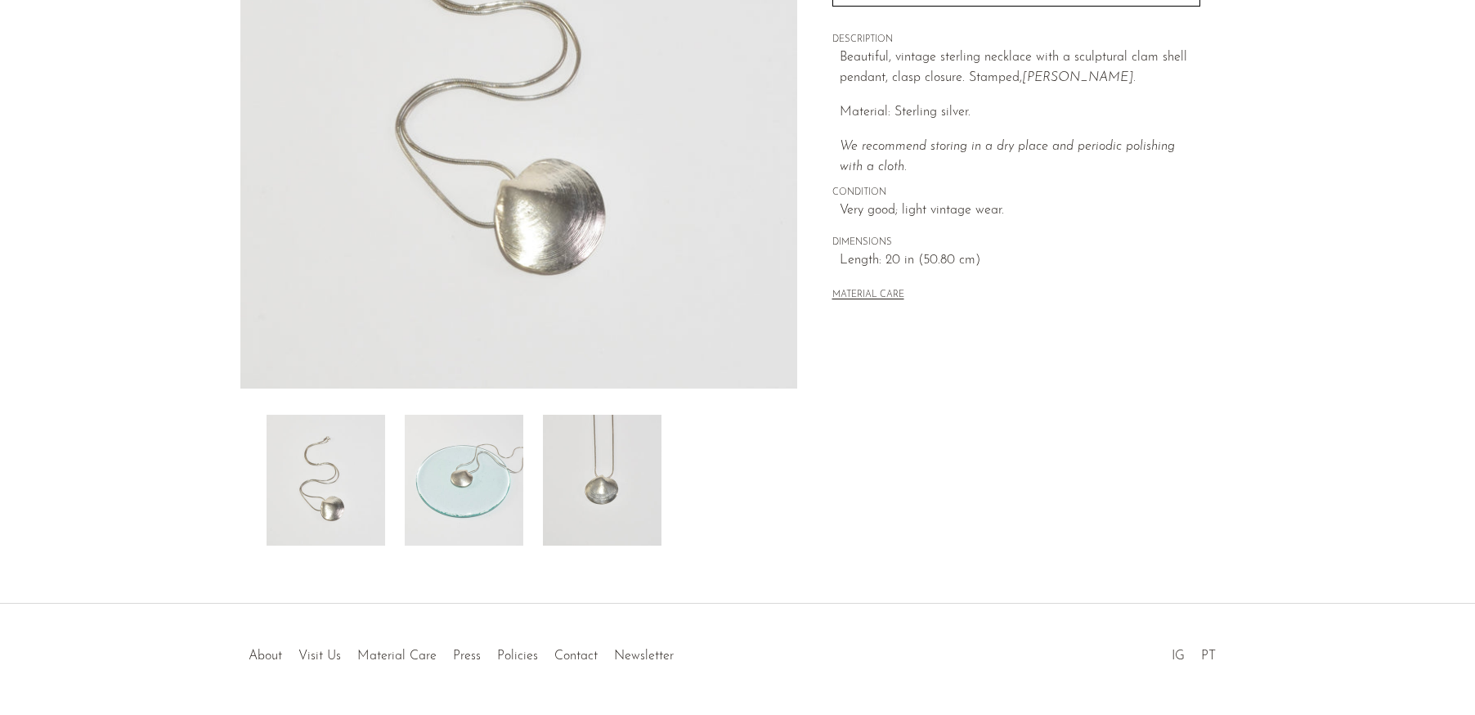
scroll to position [327, 0]
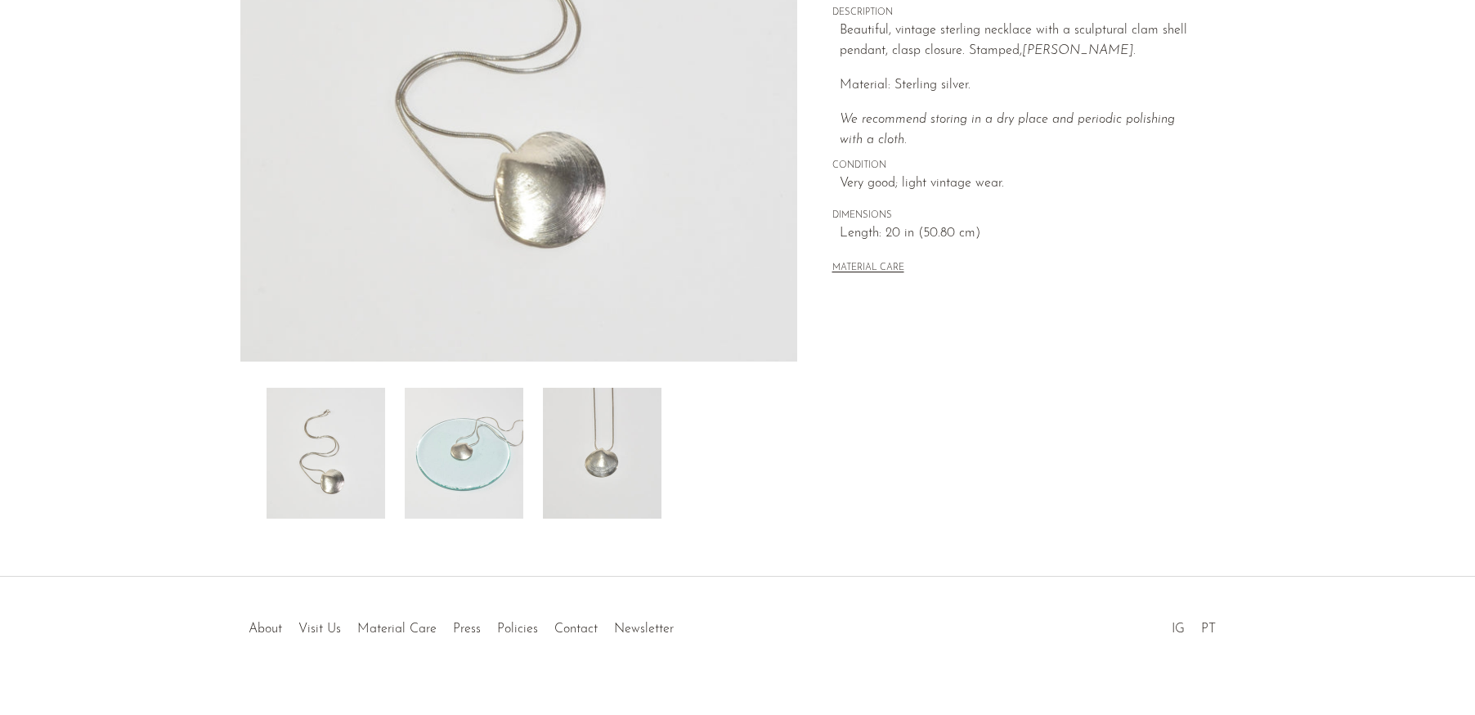
click at [519, 486] on img at bounding box center [464, 453] width 119 height 131
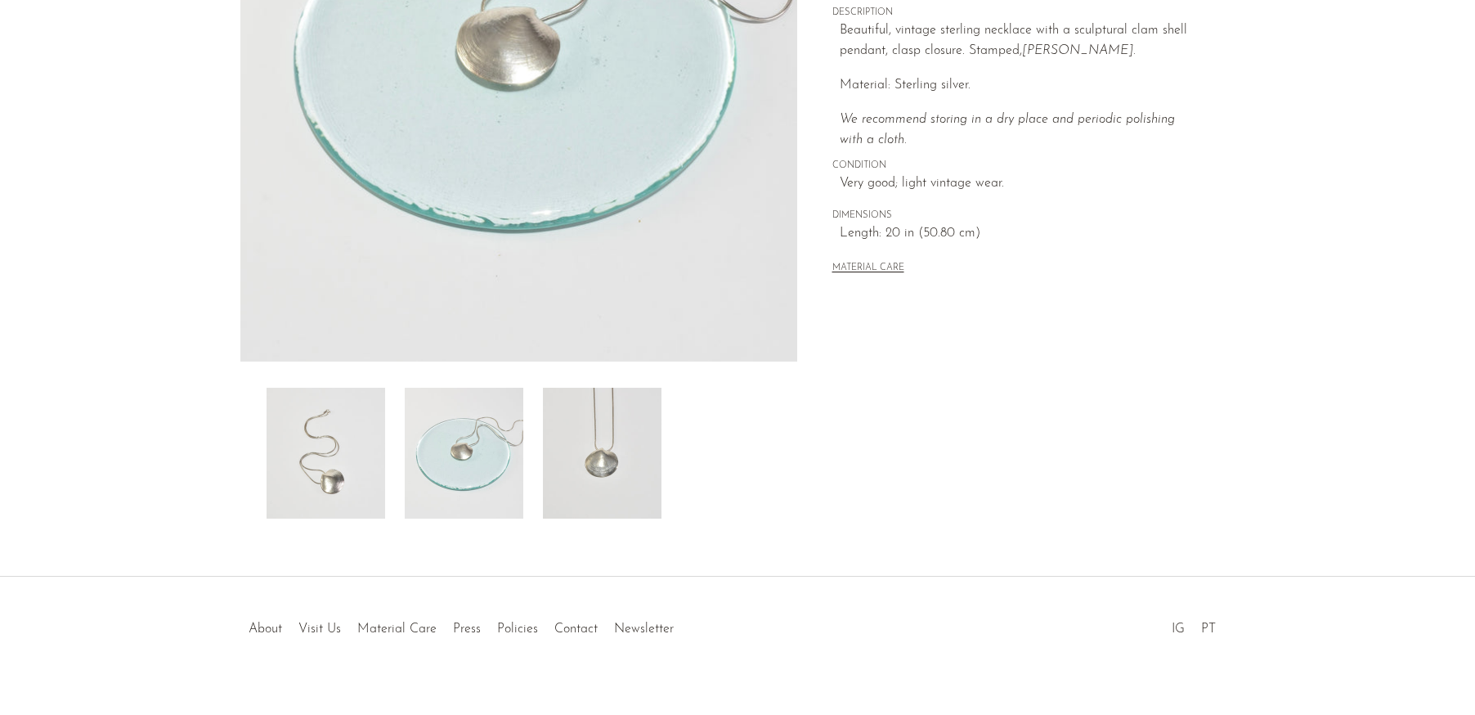
click at [647, 463] on img at bounding box center [602, 453] width 119 height 131
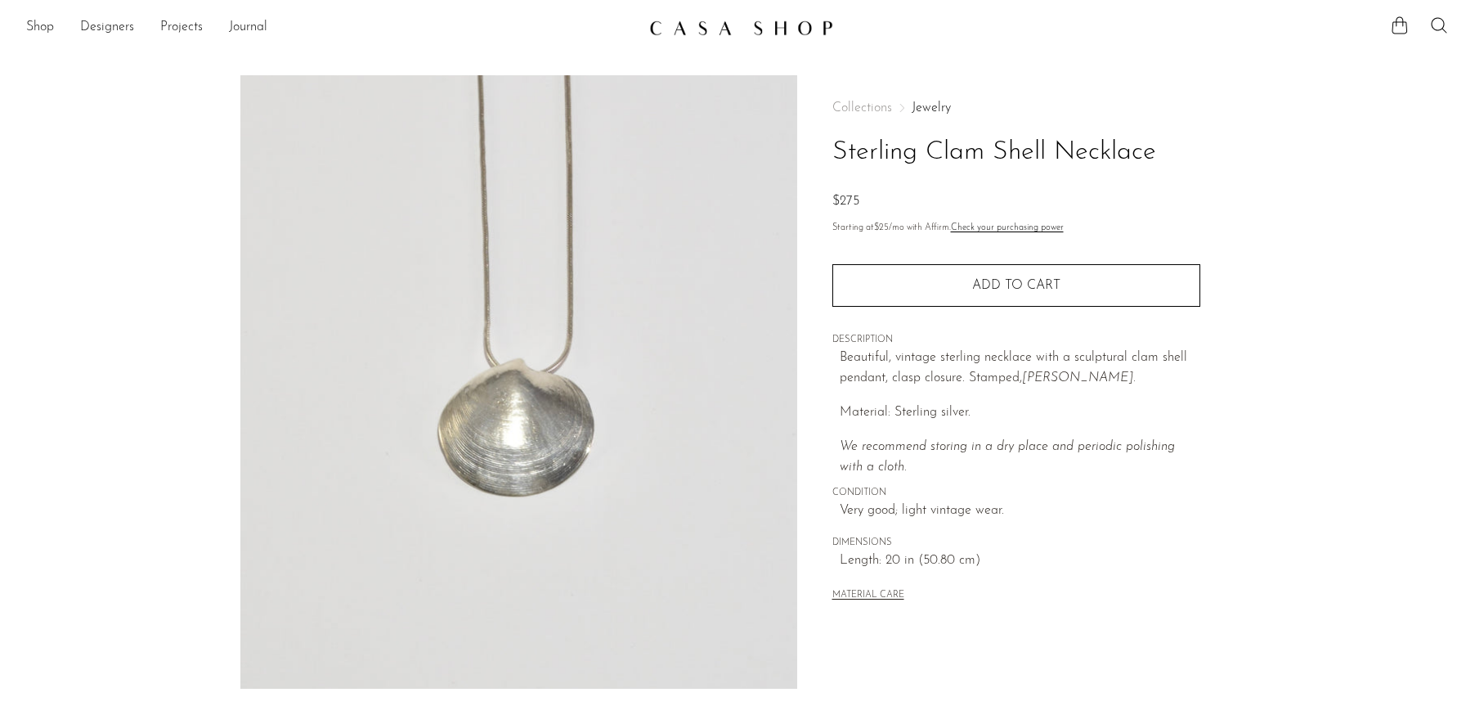
scroll to position [245, 0]
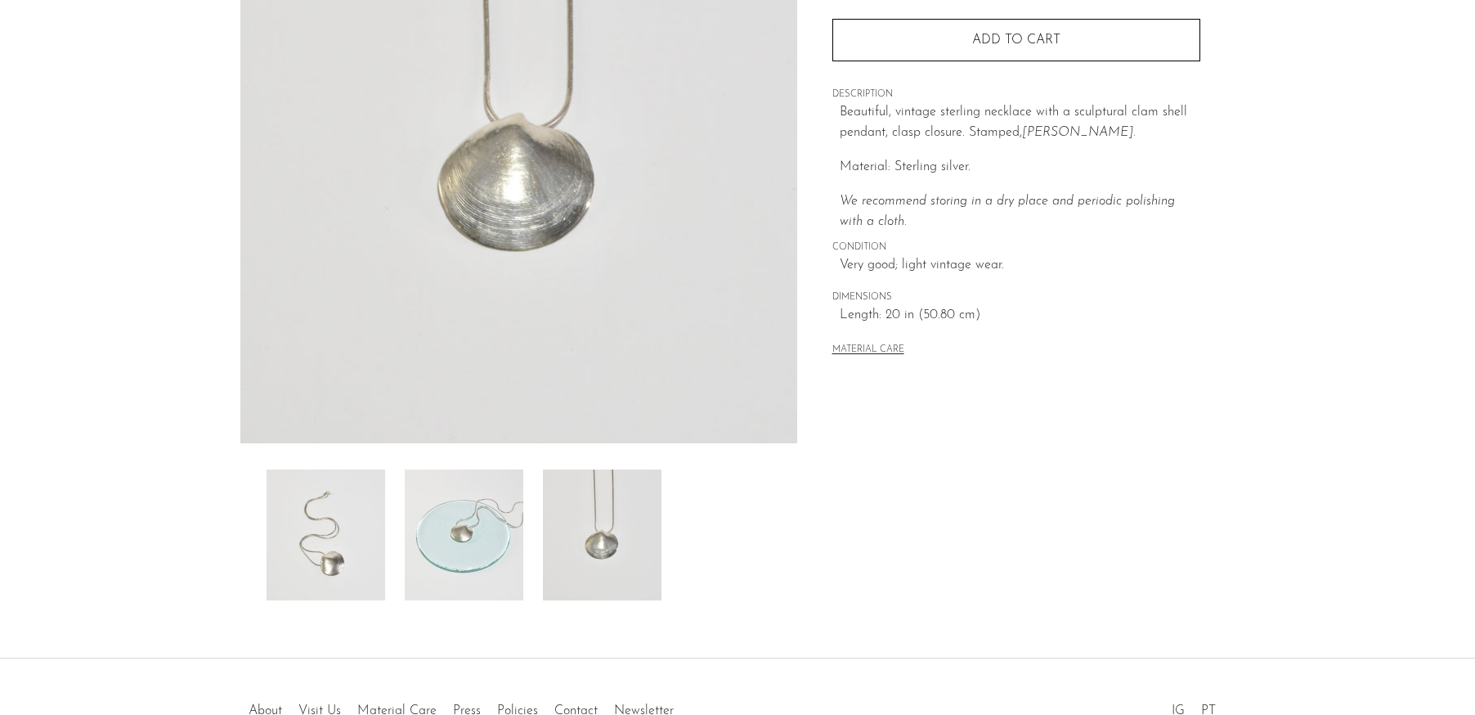
click at [313, 515] on img at bounding box center [326, 534] width 119 height 131
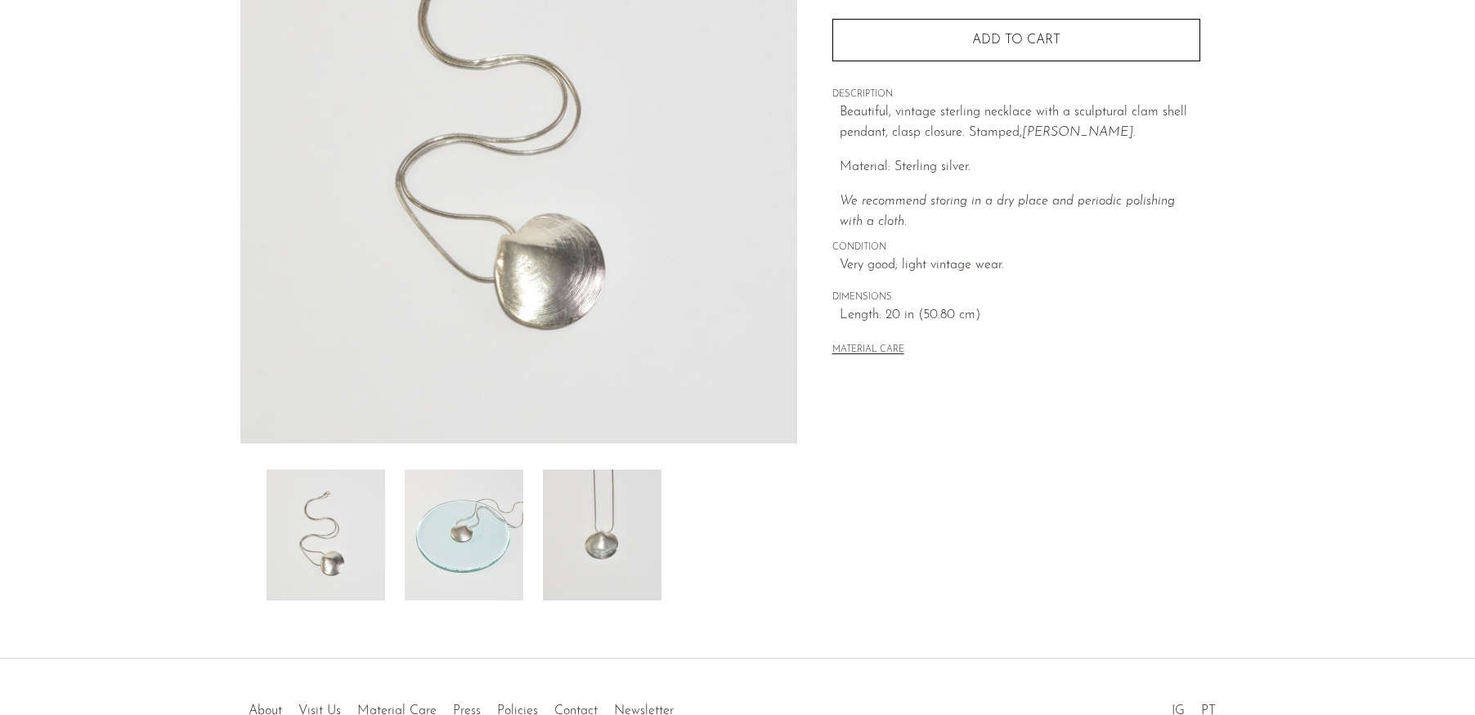
click at [579, 550] on img at bounding box center [602, 534] width 119 height 131
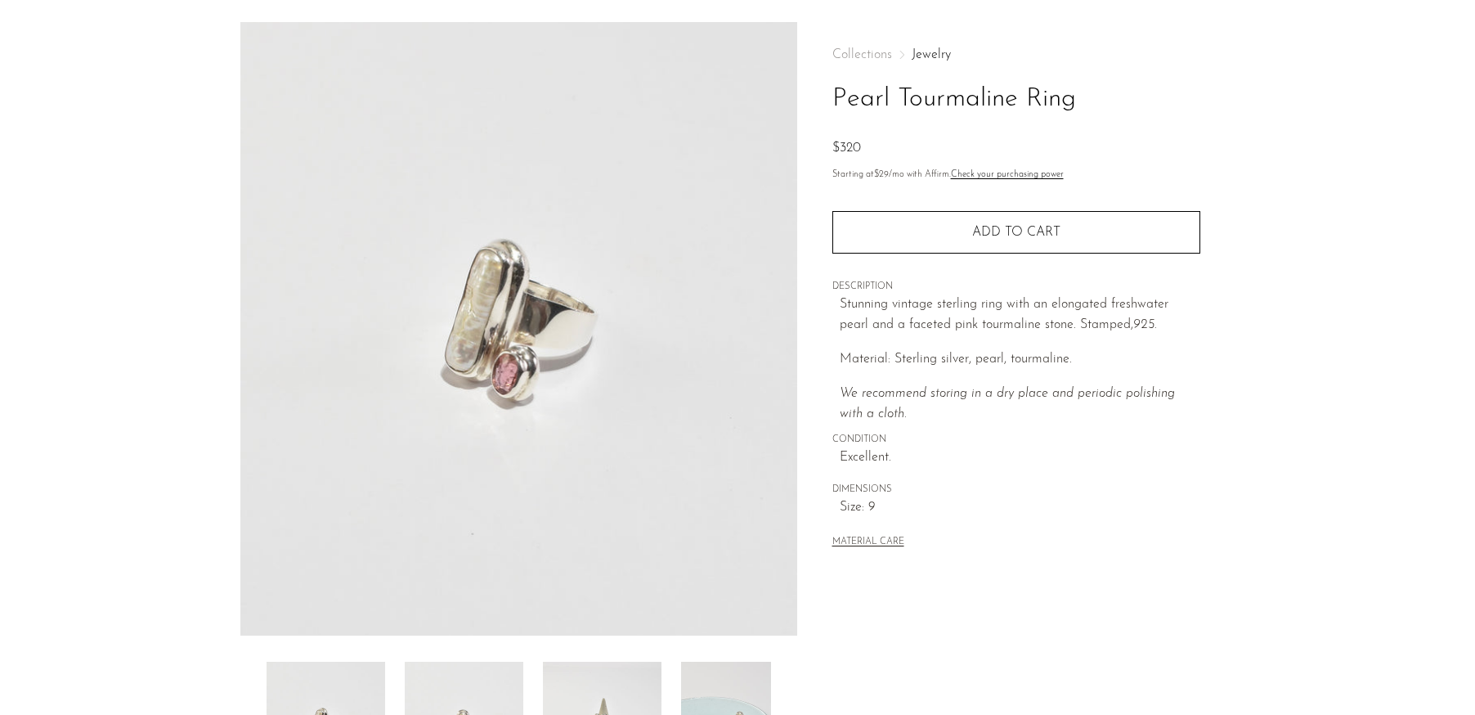
scroll to position [245, 0]
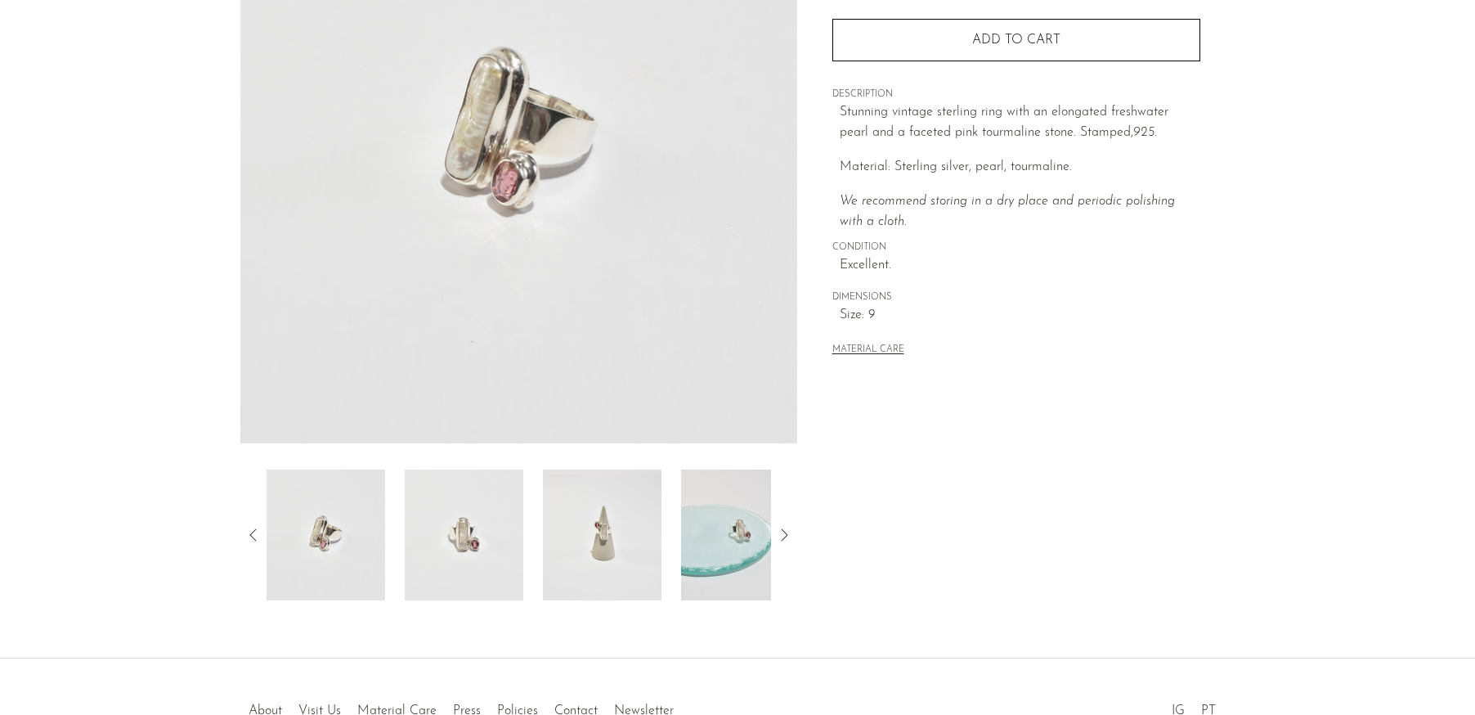
click at [573, 503] on img at bounding box center [602, 534] width 119 height 131
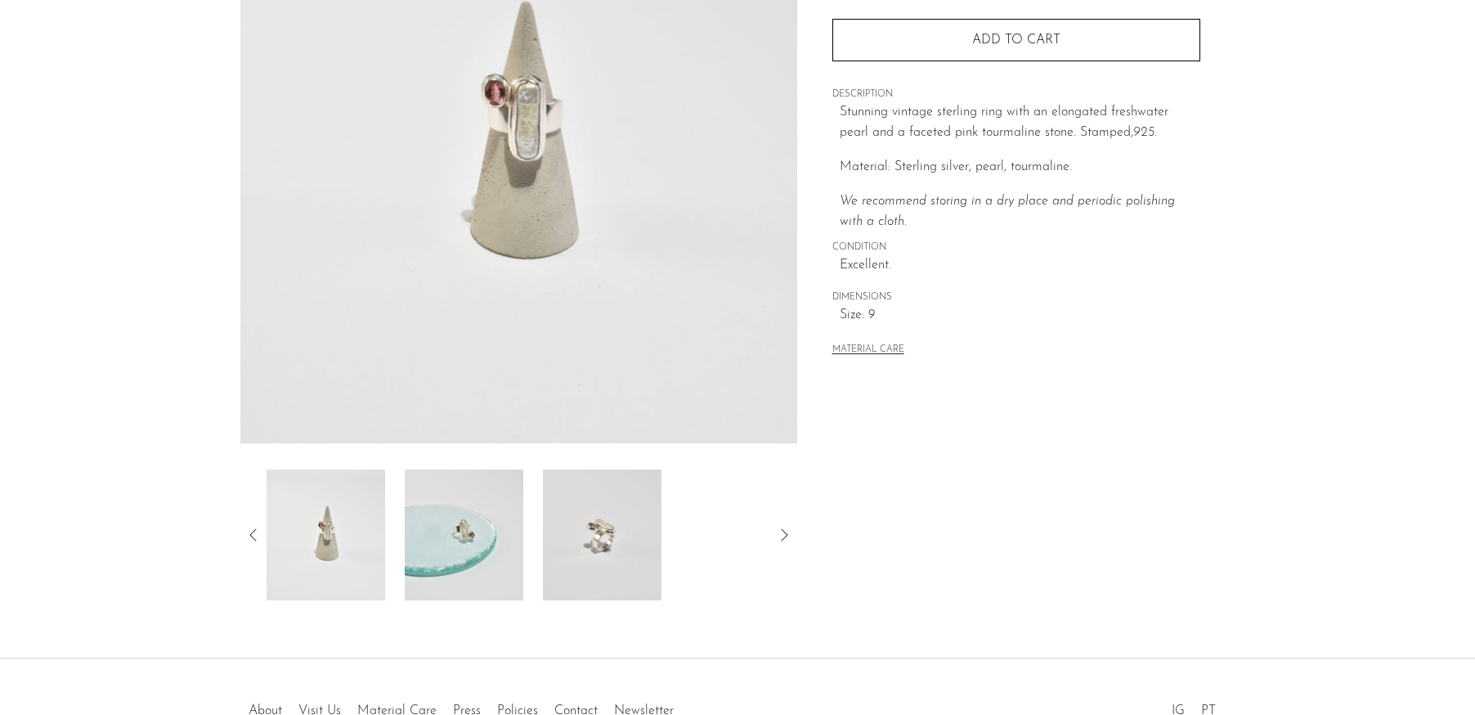
click at [604, 523] on img at bounding box center [602, 534] width 119 height 131
